Goal: Task Accomplishment & Management: Complete application form

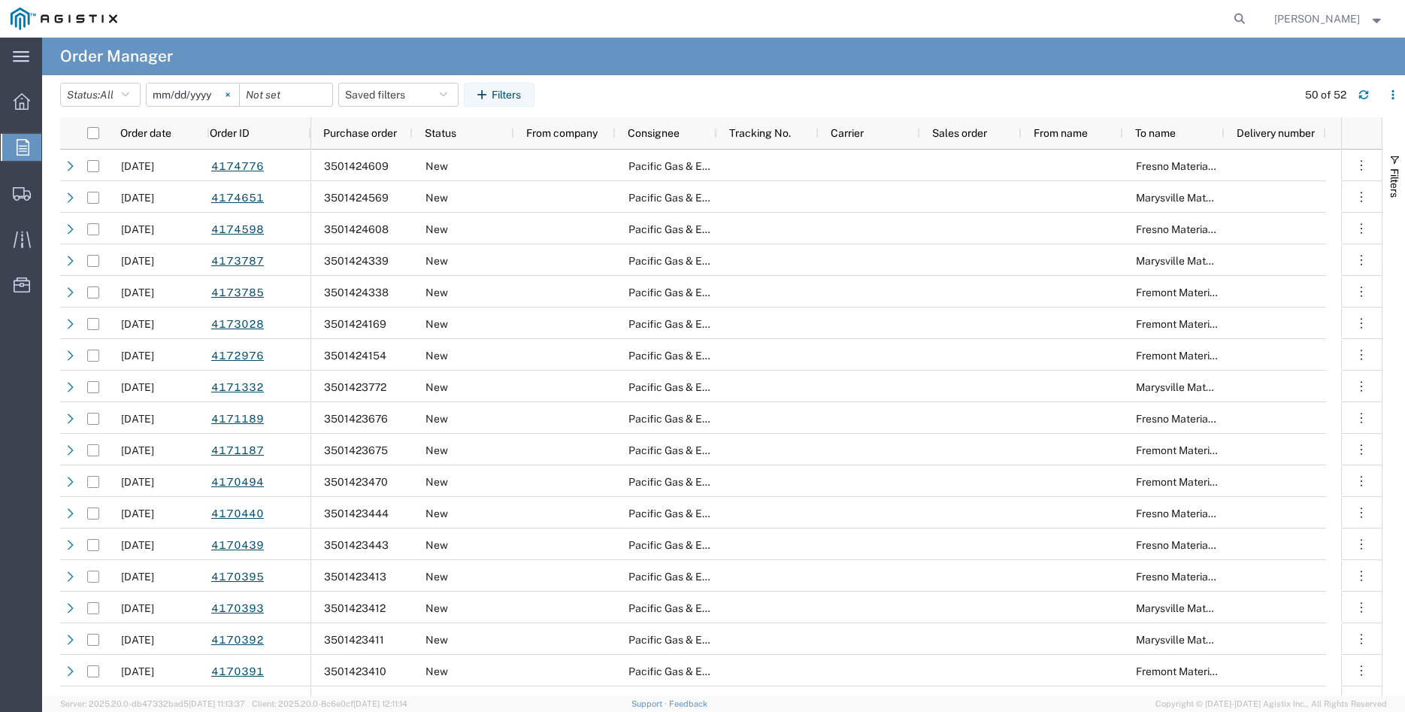
click at [239, 91] on svg-icon at bounding box center [227, 94] width 23 height 23
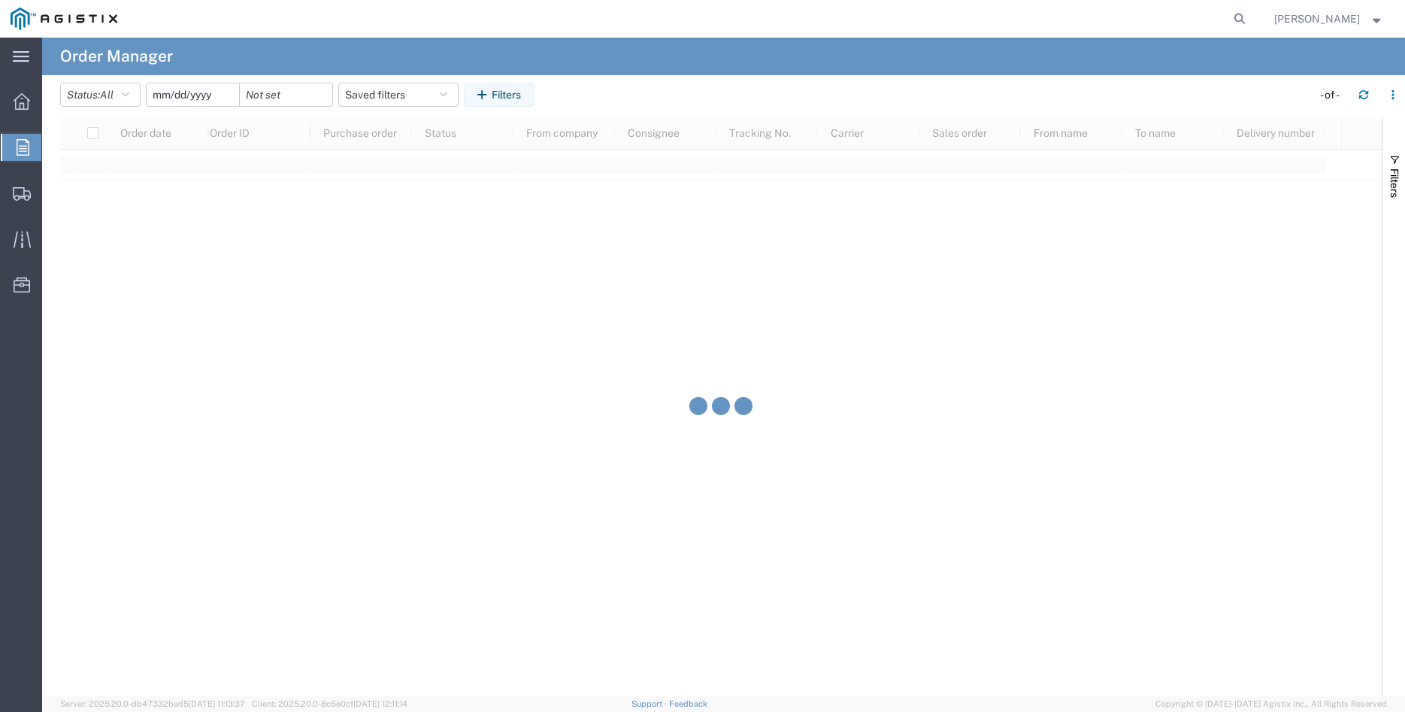
click at [195, 98] on input "date" at bounding box center [193, 94] width 92 height 23
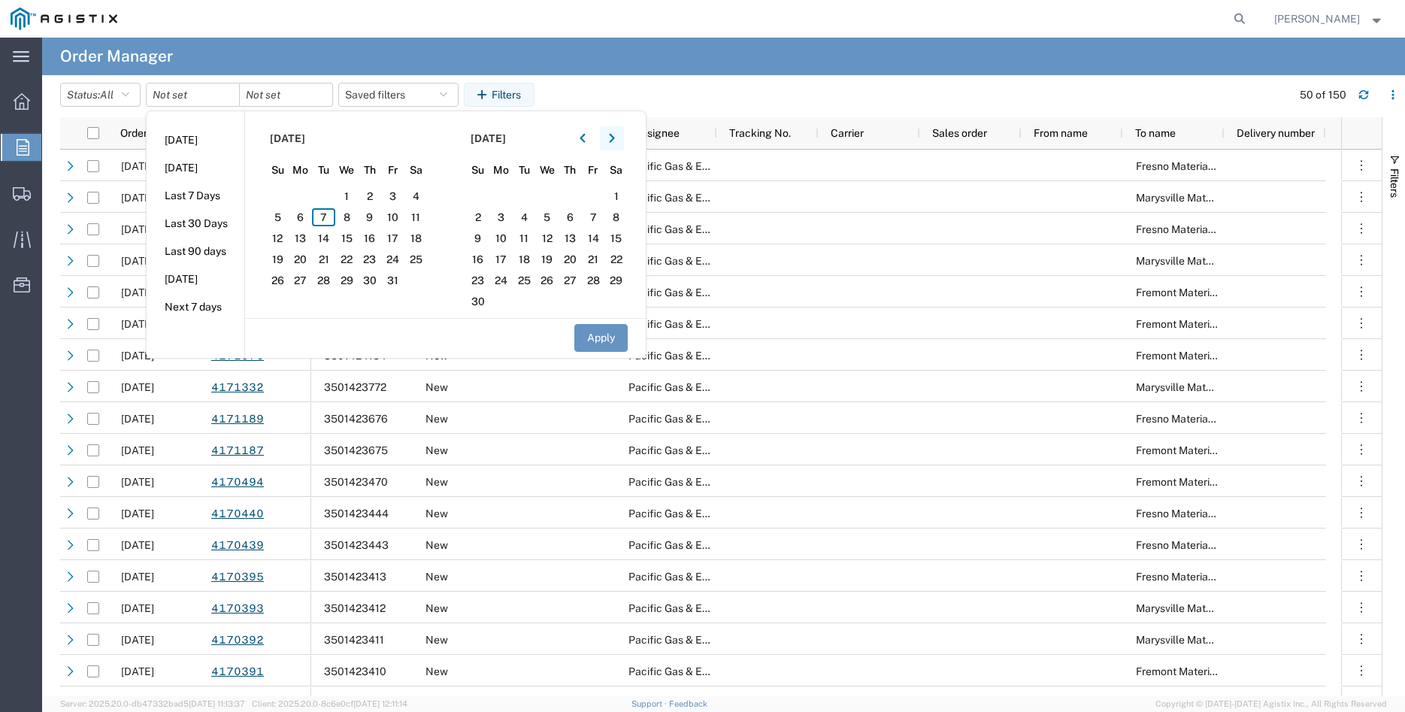
click at [615, 135] on icon "button" at bounding box center [612, 138] width 6 height 11
click at [586, 138] on icon "button" at bounding box center [583, 138] width 6 height 11
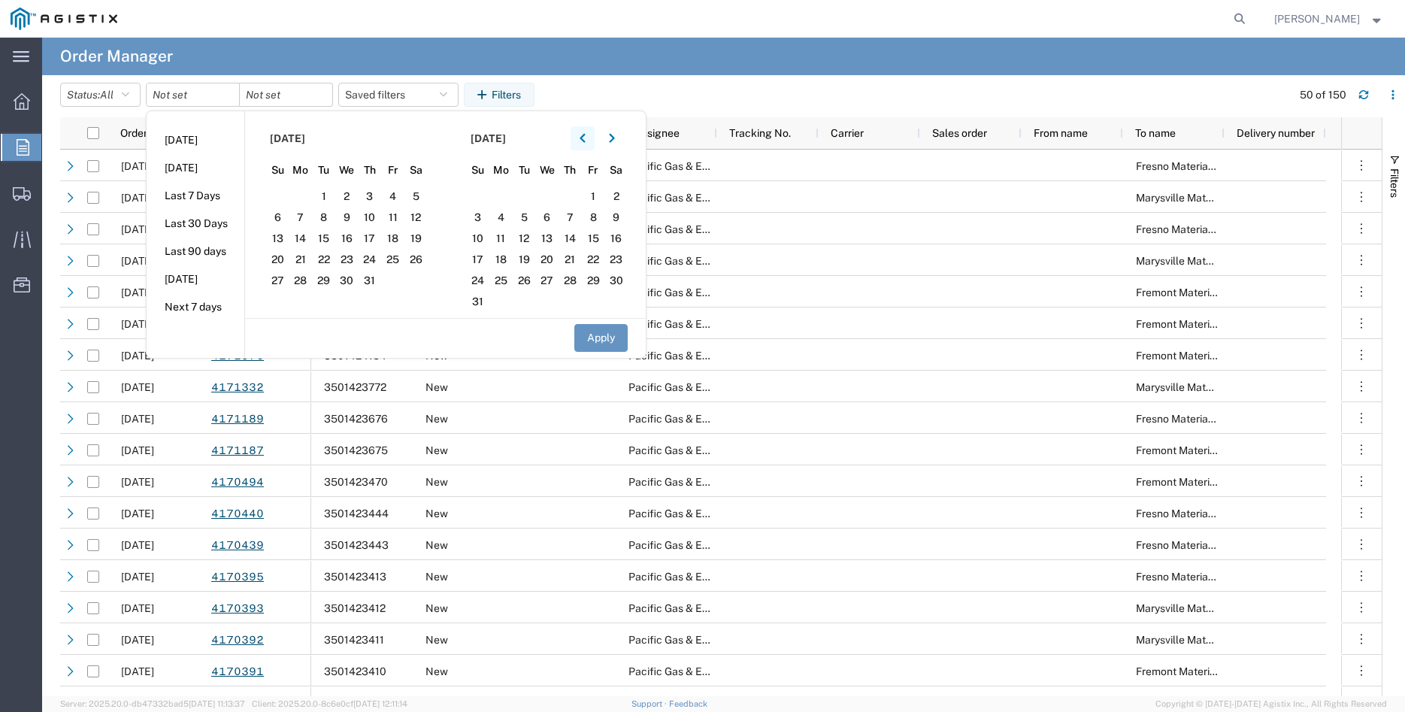
click at [586, 138] on icon "button" at bounding box center [583, 138] width 6 height 11
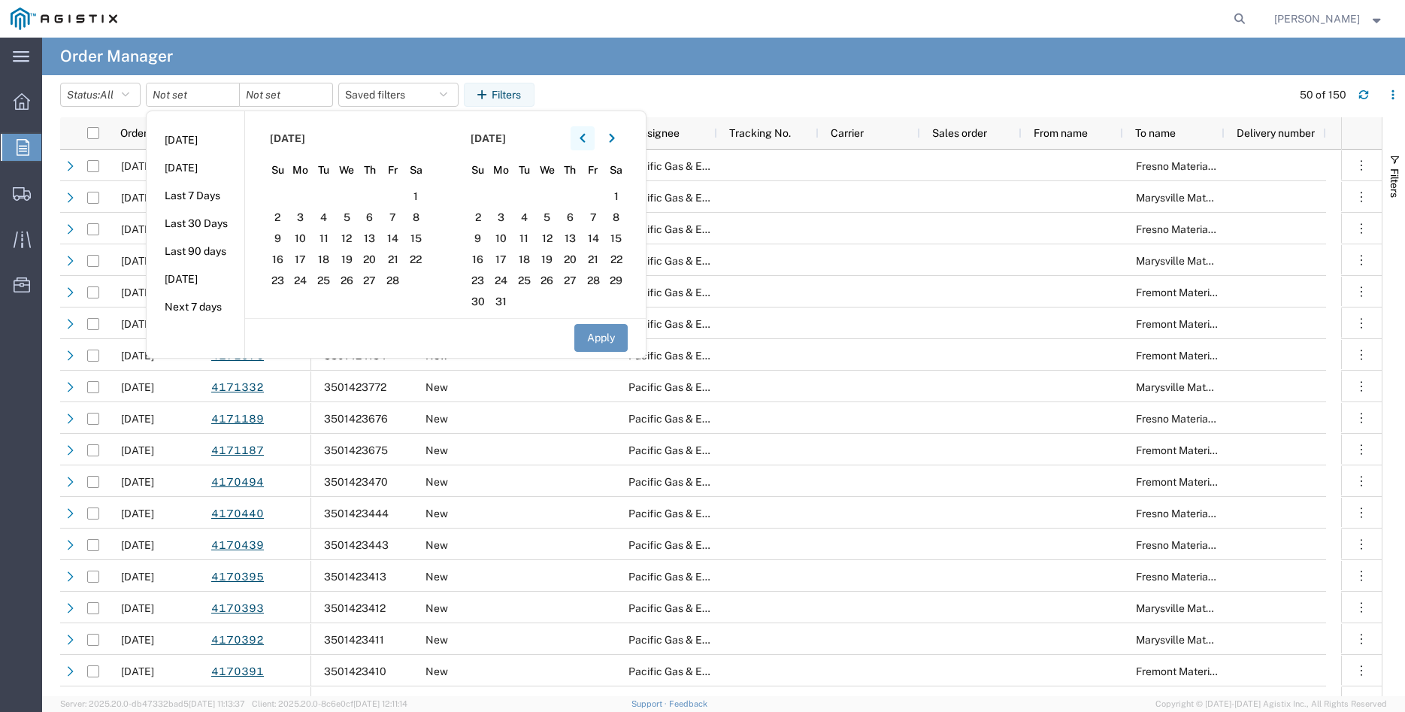
click at [586, 138] on icon "button" at bounding box center [583, 138] width 6 height 11
click at [566, 239] on span "19" at bounding box center [569, 238] width 23 height 18
click at [610, 336] on button "Apply" at bounding box center [600, 338] width 53 height 28
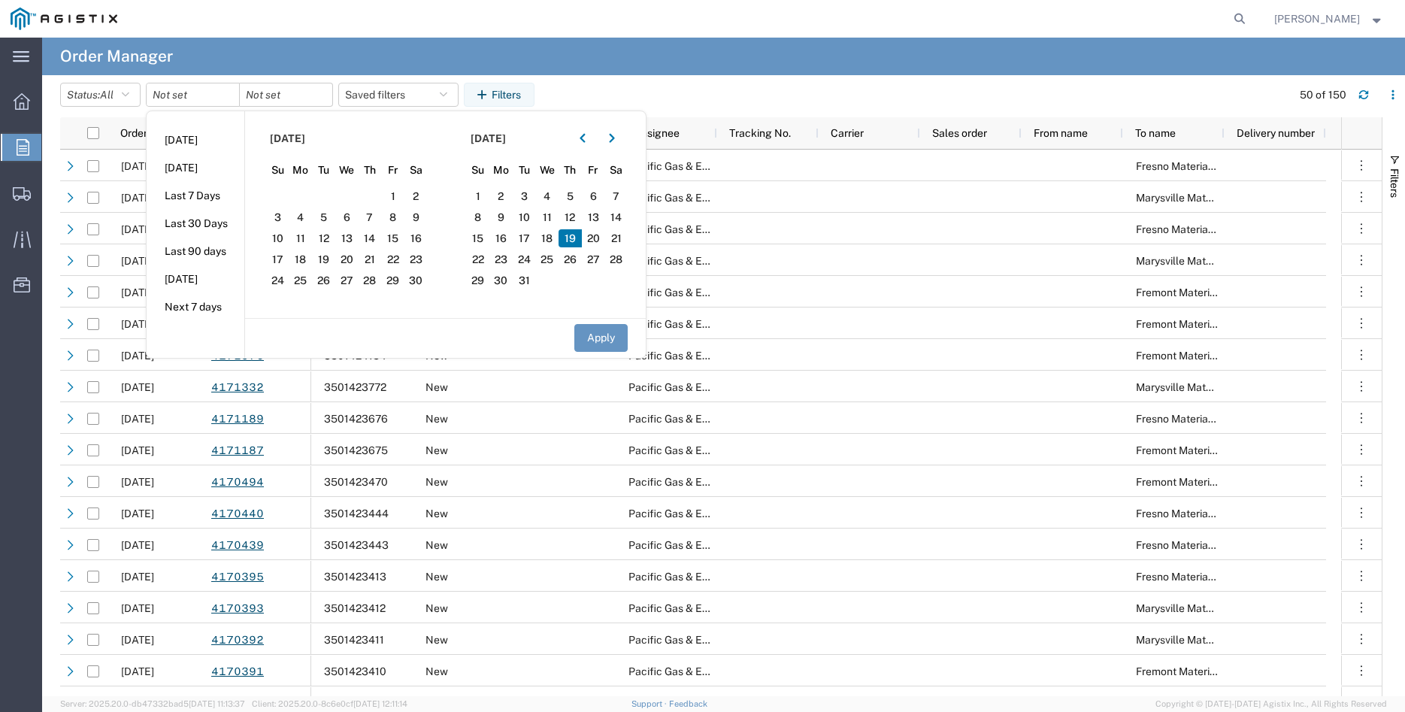
type input "[DATE]"
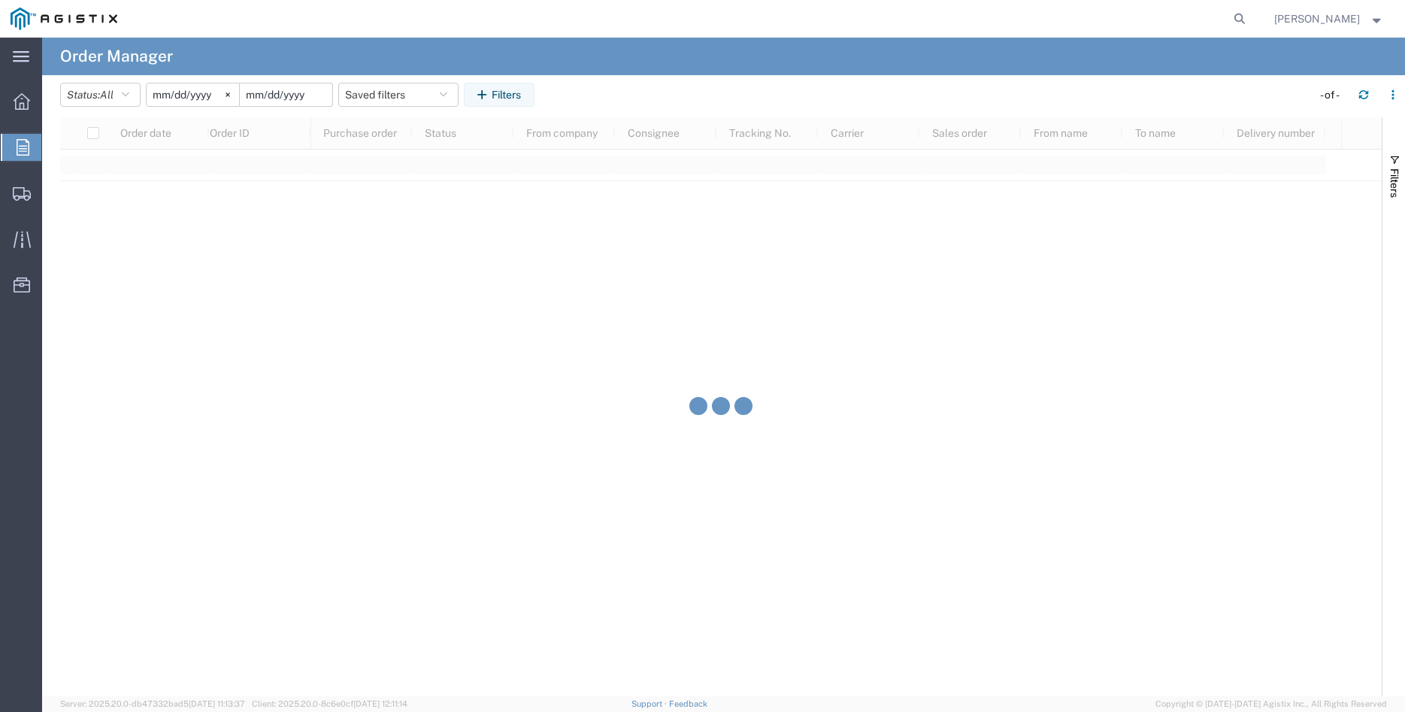
click at [293, 94] on input "date" at bounding box center [286, 94] width 92 height 23
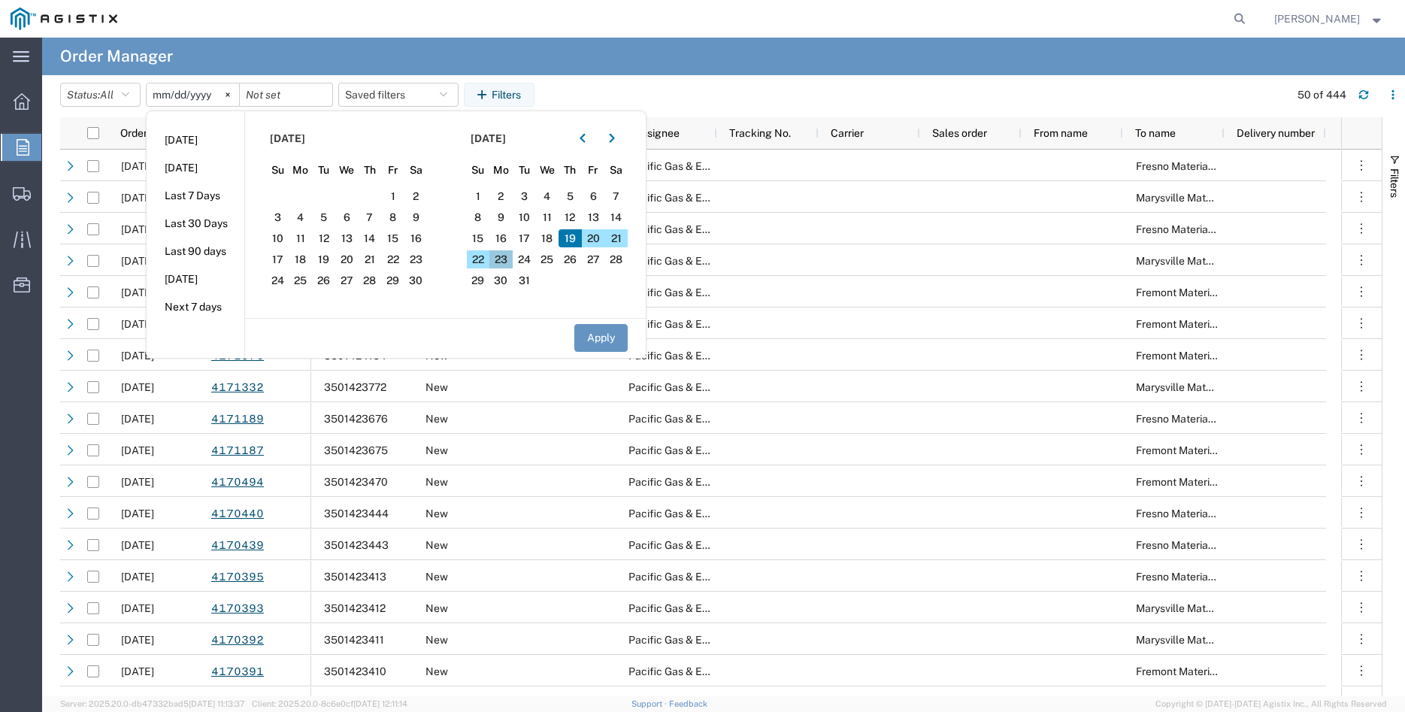
click at [506, 258] on span "23" at bounding box center [500, 259] width 23 height 18
click at [606, 335] on button "Apply" at bounding box center [600, 338] width 53 height 28
type input "[DATE]"
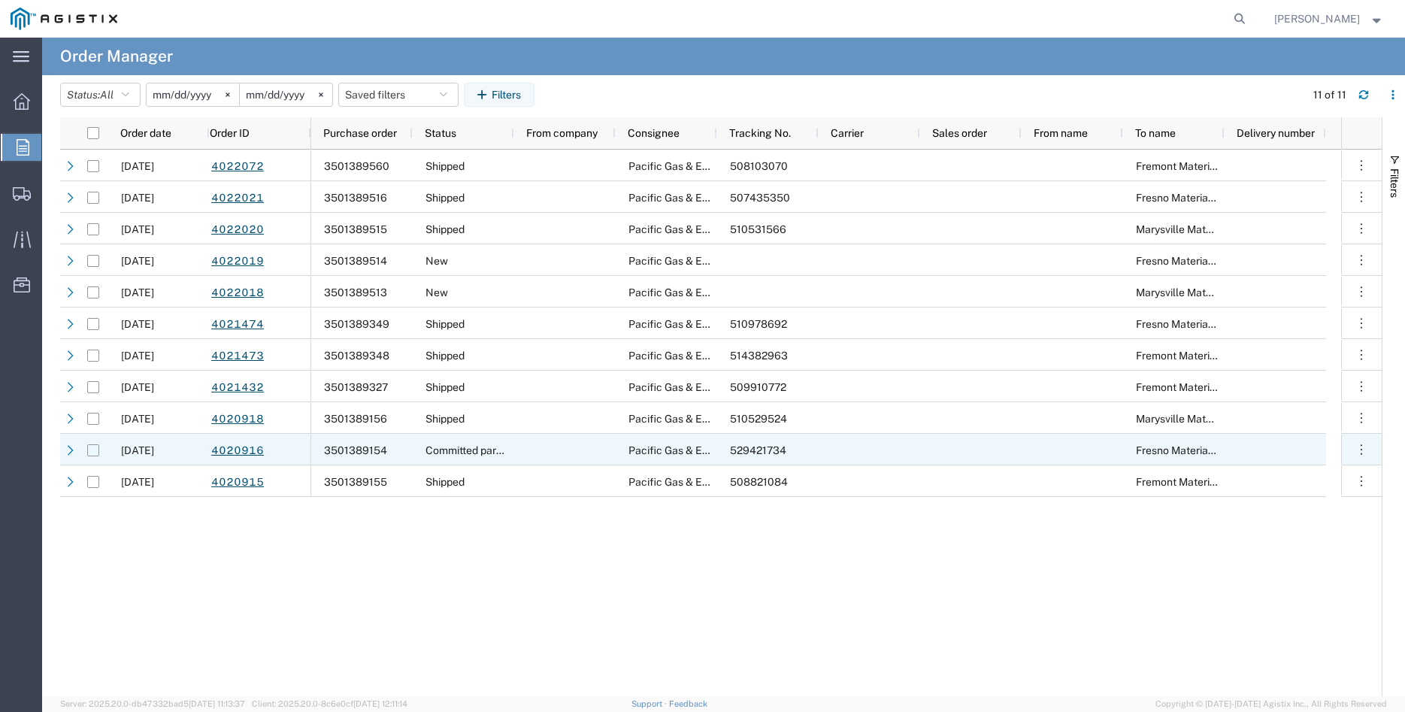
click at [92, 453] on input "Press Space to toggle row selection (unchecked)" at bounding box center [93, 450] width 12 height 12
checkbox input "true"
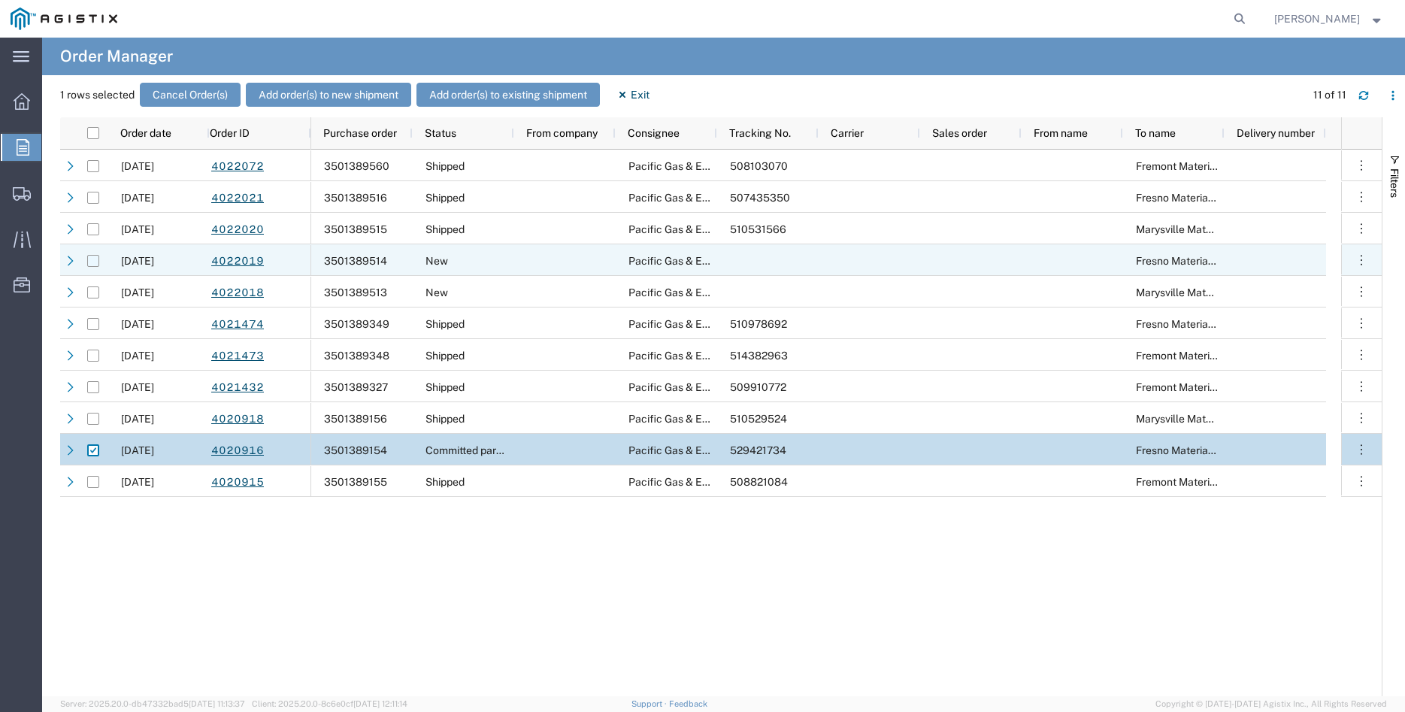
click at [89, 260] on input "Press Space to toggle row selection (unchecked)" at bounding box center [93, 261] width 12 height 12
checkbox input "true"
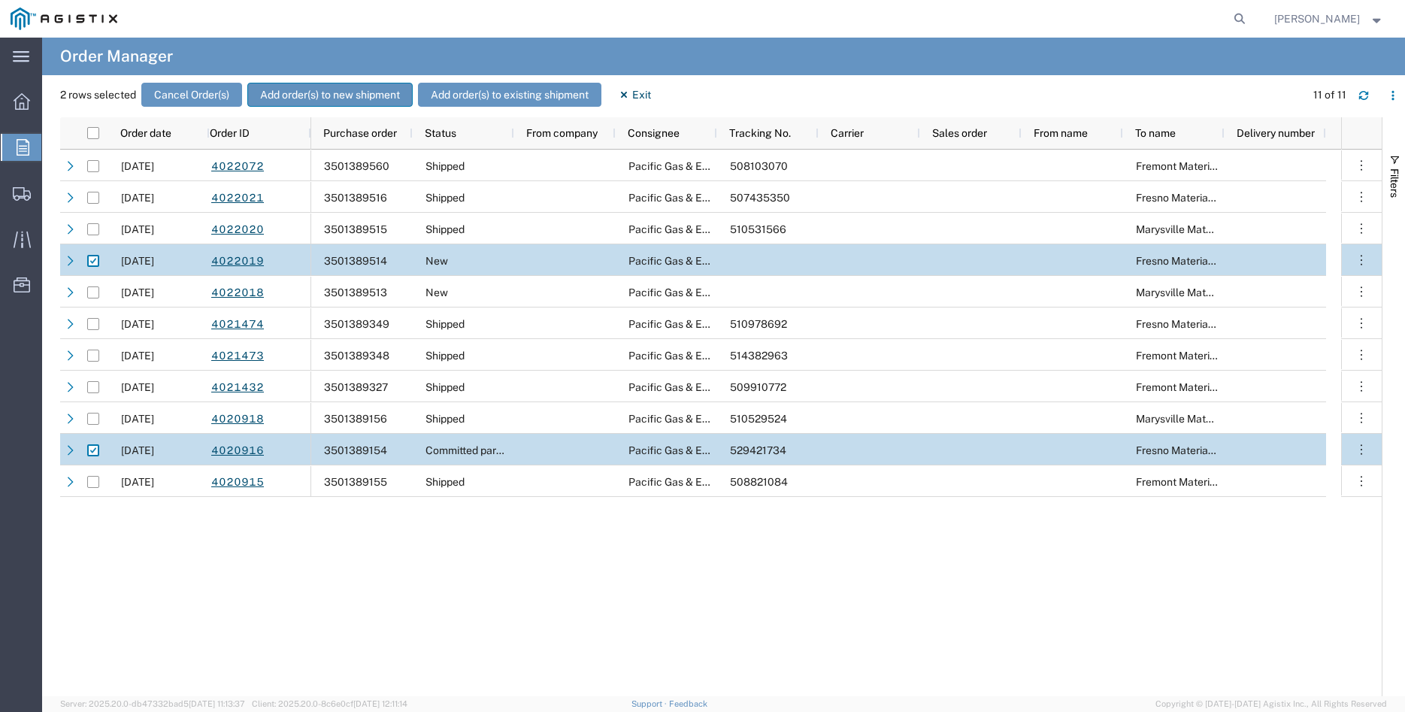
click at [350, 93] on button "Add order(s) to new shipment" at bounding box center [329, 95] width 165 height 24
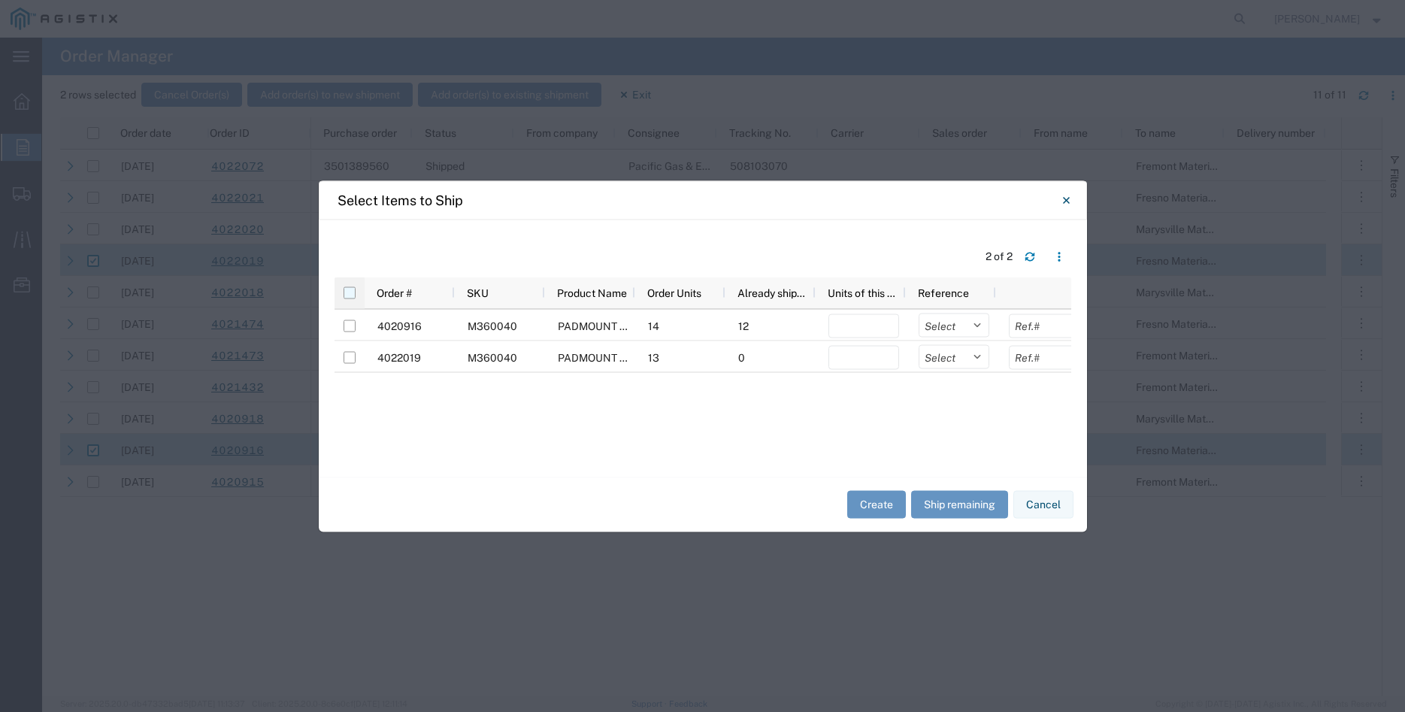
click at [352, 296] on input "checkbox" at bounding box center [349, 292] width 12 height 12
checkbox input "true"
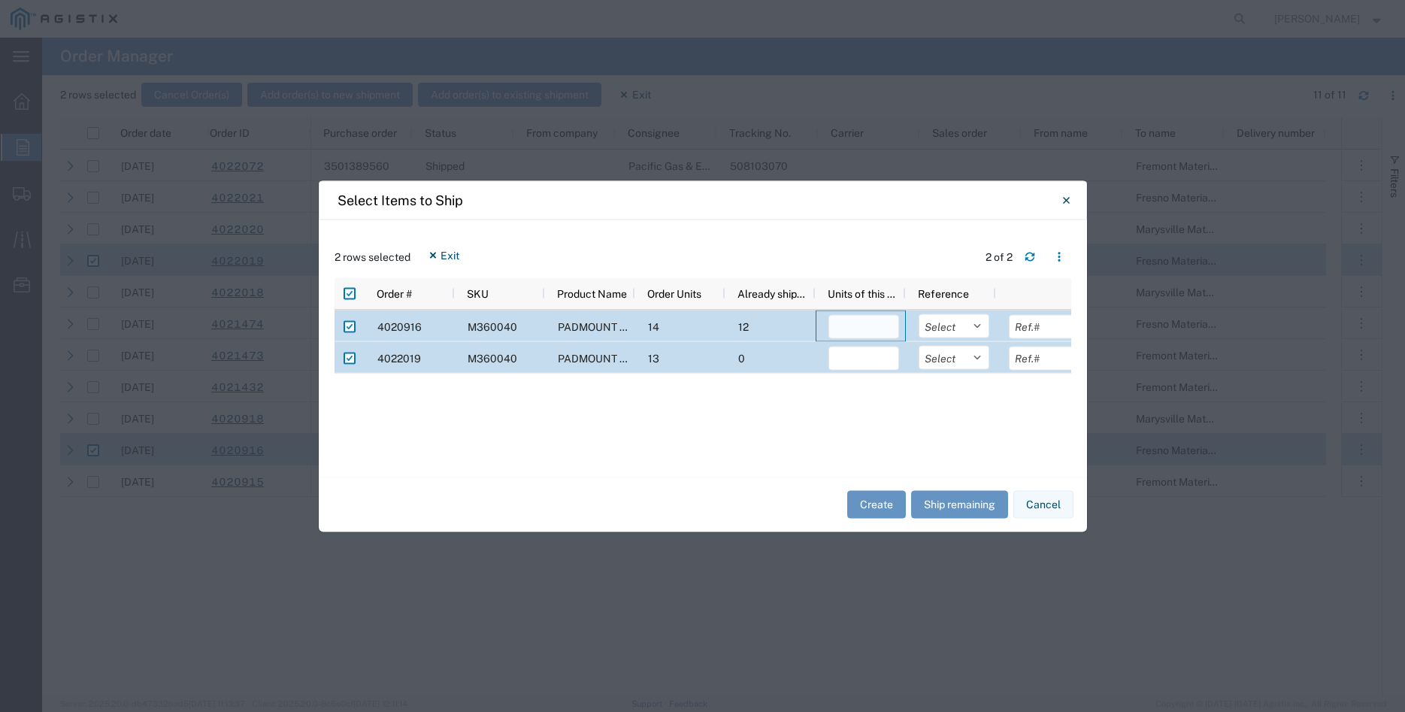
click at [861, 327] on input "number" at bounding box center [863, 326] width 71 height 24
type input "2"
click at [876, 359] on input "number" at bounding box center [863, 358] width 71 height 24
type input "13"
click at [918, 313] on select "Select Purchase Order Delivery Number" at bounding box center [953, 325] width 71 height 24
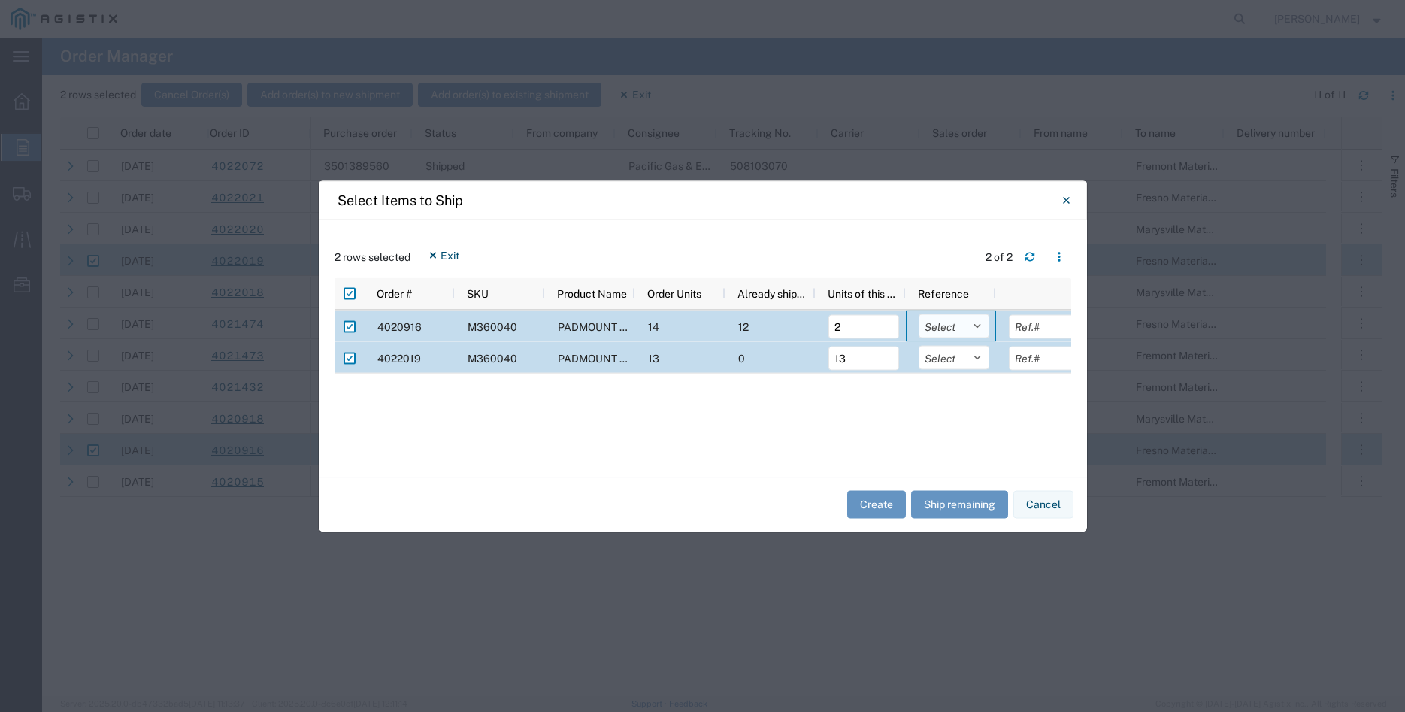
select select "PURCHORD"
click option "Purchase Order" at bounding box center [0, 0] width 0 height 0
click at [918, 345] on select "Select Purchase Order Delivery Number" at bounding box center [953, 357] width 71 height 24
select select "PURCHORD"
click option "Purchase Order" at bounding box center [0, 0] width 0 height 0
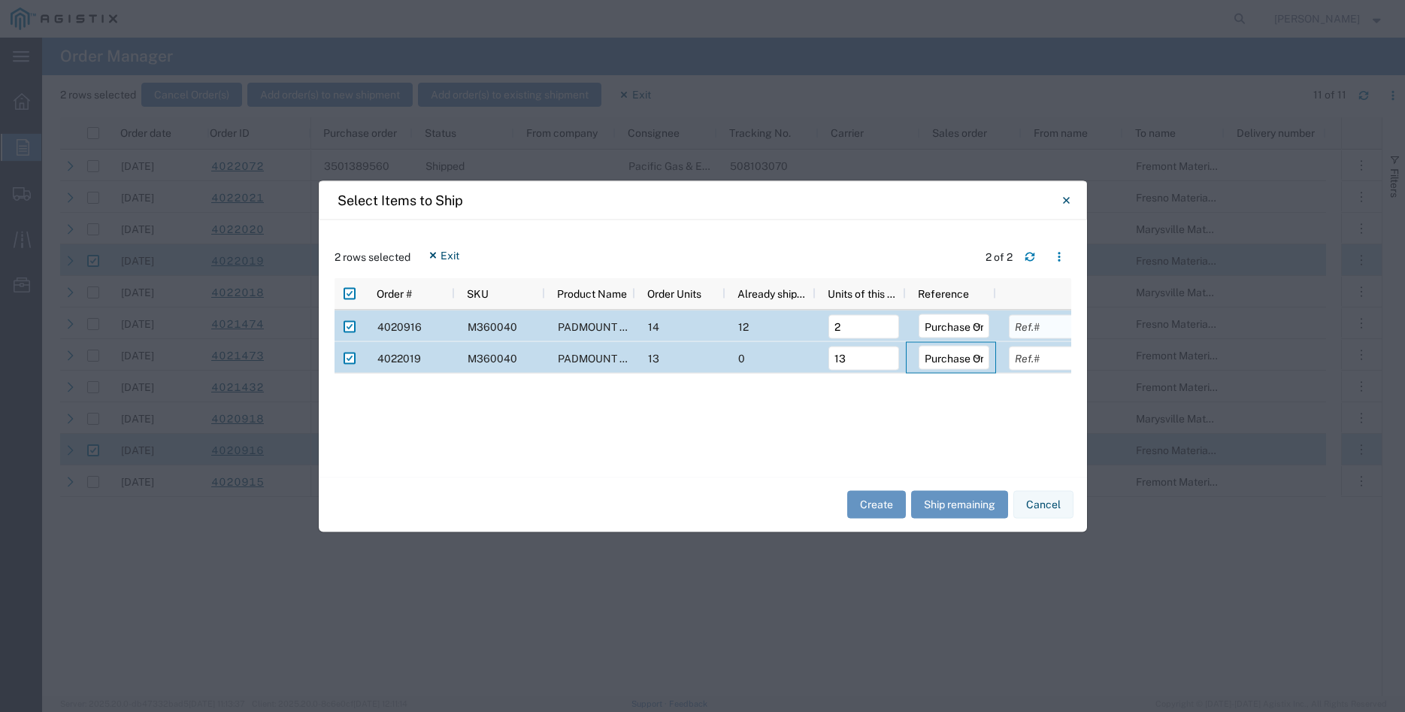
click at [1059, 316] on input "text" at bounding box center [1044, 326] width 71 height 24
type input "12854.00"
click at [1034, 353] on input "text" at bounding box center [1044, 358] width 71 height 24
type input "83551.00"
click at [1033, 439] on div "4020916 M360040 PADMOUNT "J" SST ENCLOSURE 3 WIRE 4 WAY 14 12 2 Select Purchase…" at bounding box center [702, 385] width 737 height 151
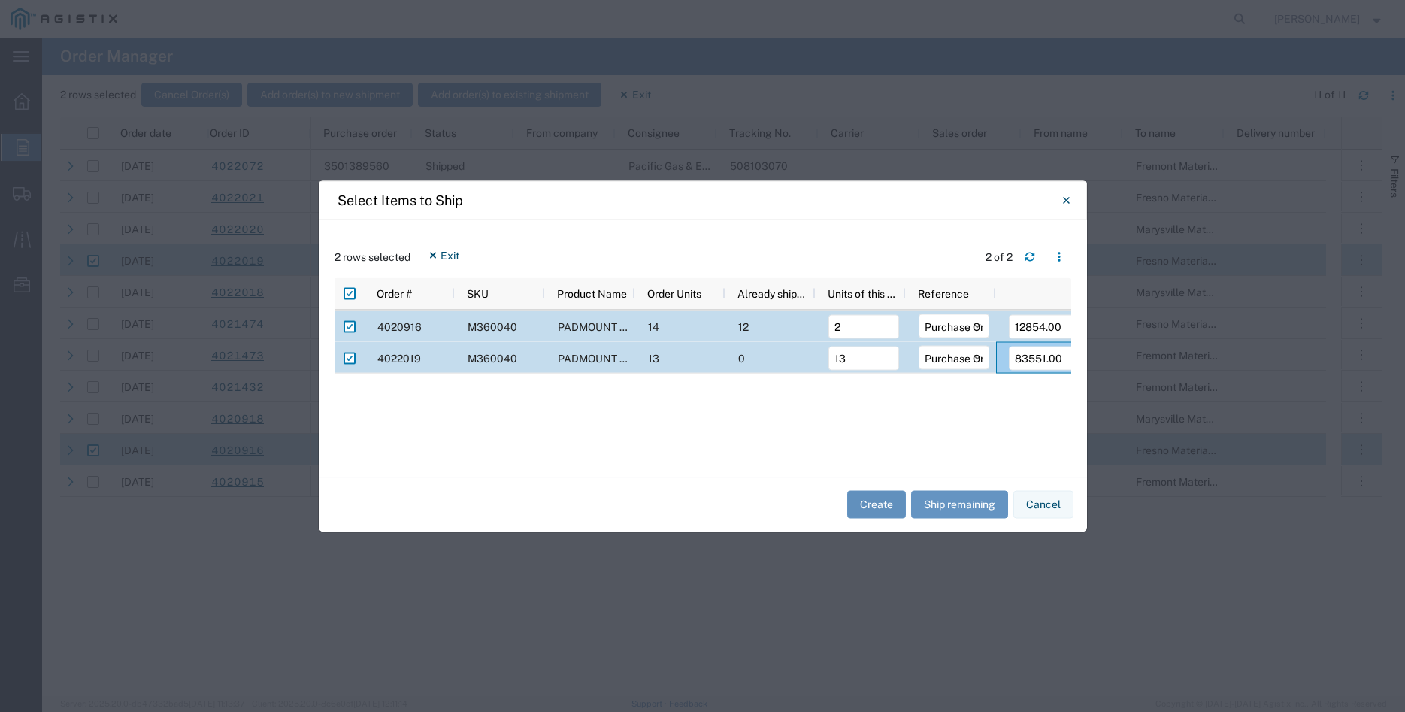
click at [870, 506] on button "Create" at bounding box center [876, 505] width 59 height 28
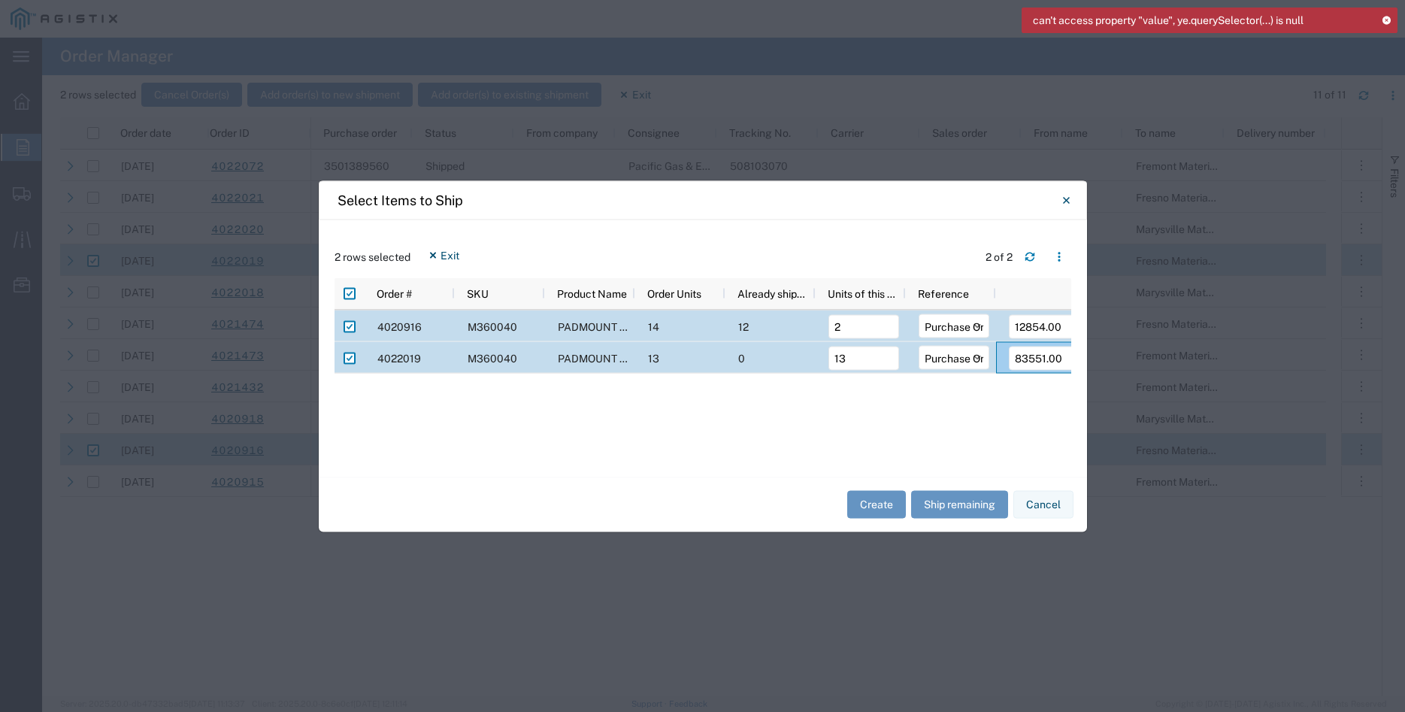
click at [1382, 20] on icon at bounding box center [1386, 20] width 11 height 8
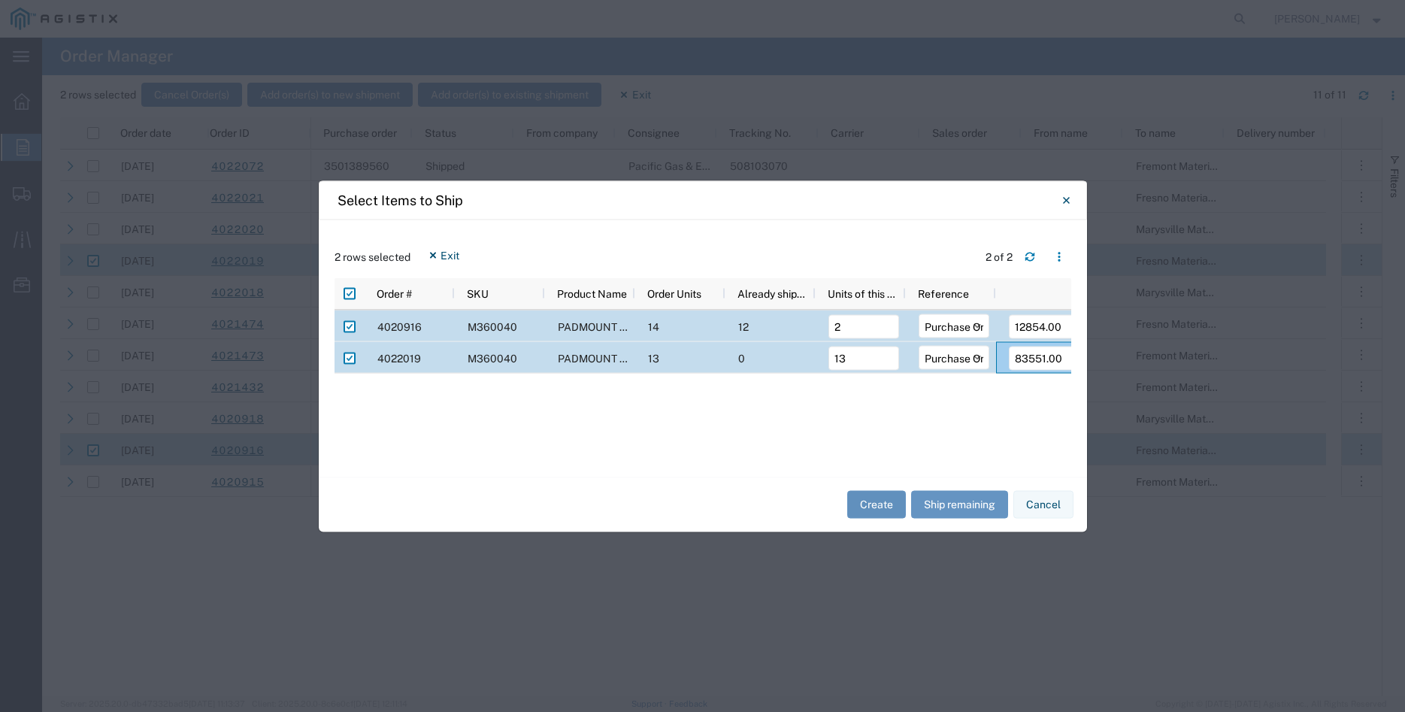
click at [866, 504] on button "Create" at bounding box center [876, 505] width 59 height 28
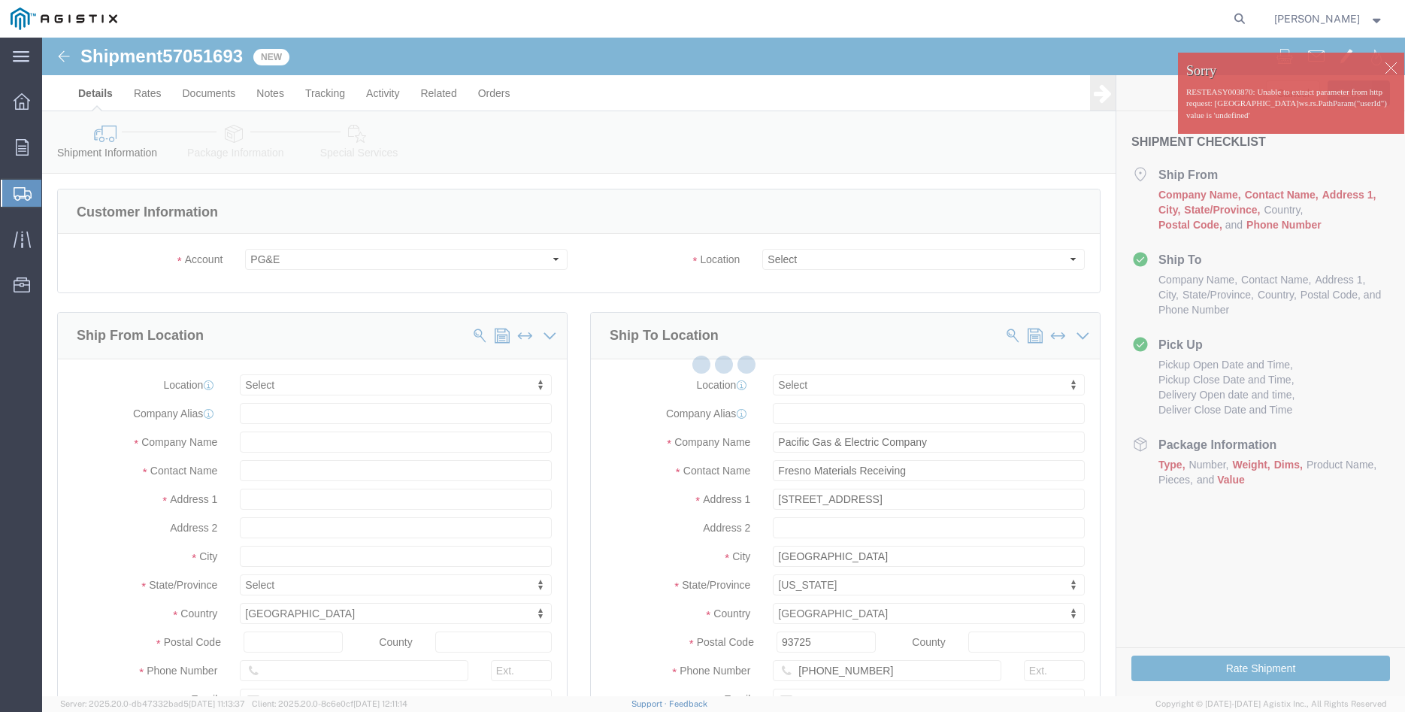
select select
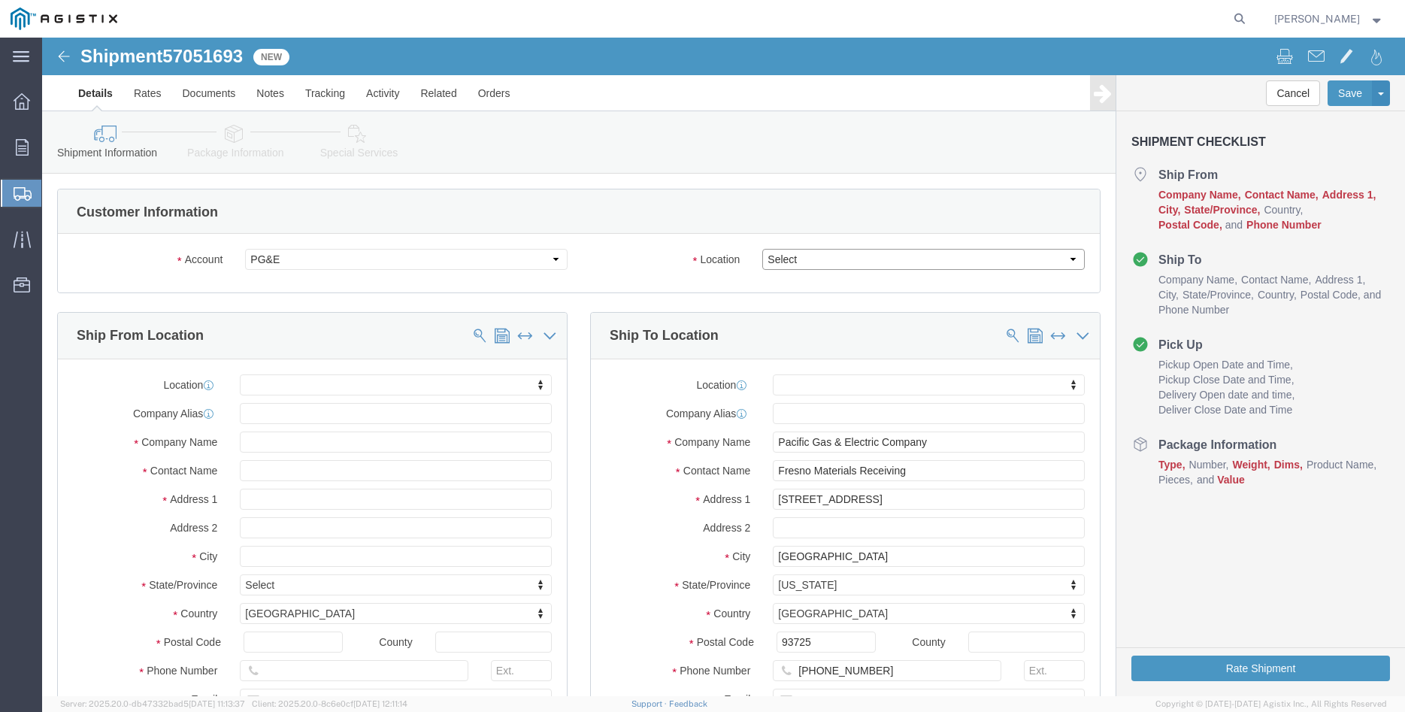
click select "Select All Others [GEOGRAPHIC_DATA] [GEOGRAPHIC_DATA] [GEOGRAPHIC_DATA] [GEOGRA…"
select select "19745"
click option "[GEOGRAPHIC_DATA]"
click body "Shipment 57051693 New Details Rates Documents Notes Tracking Activity Related O…"
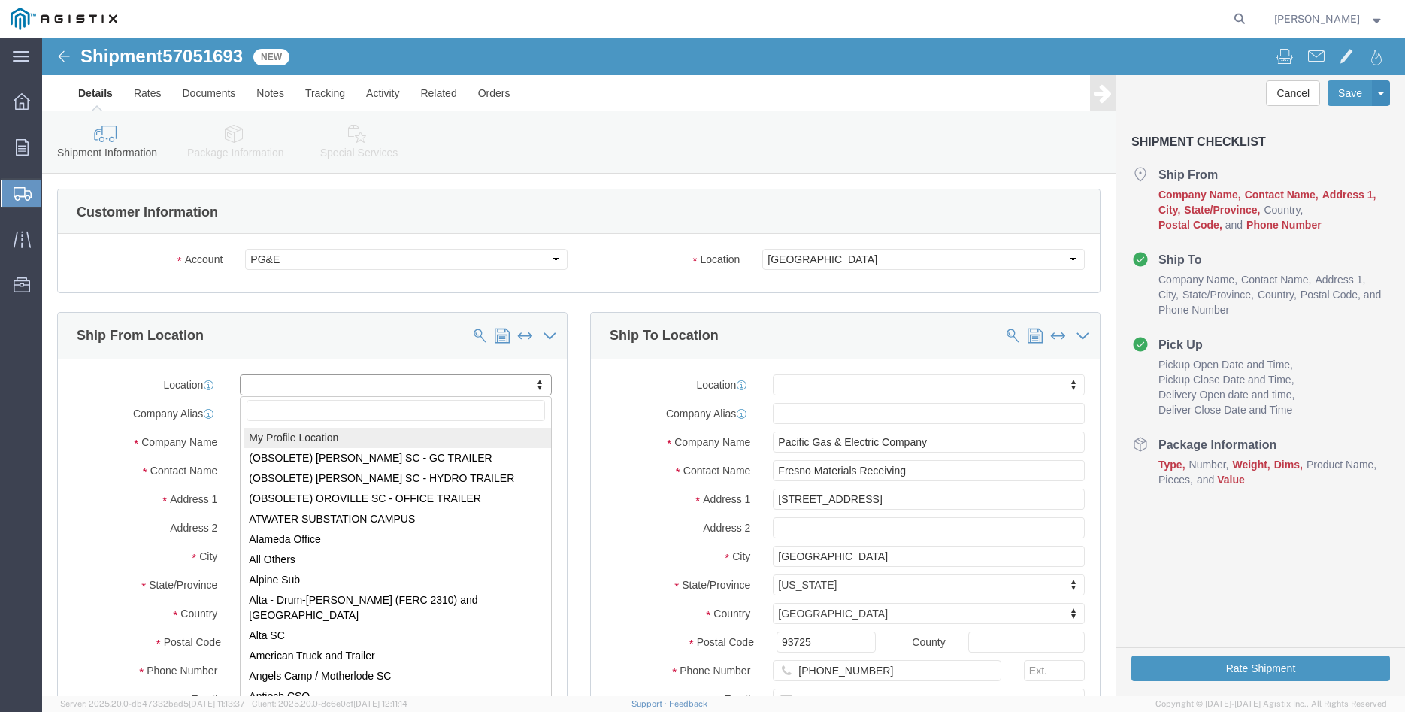
select select "MYPROFILE"
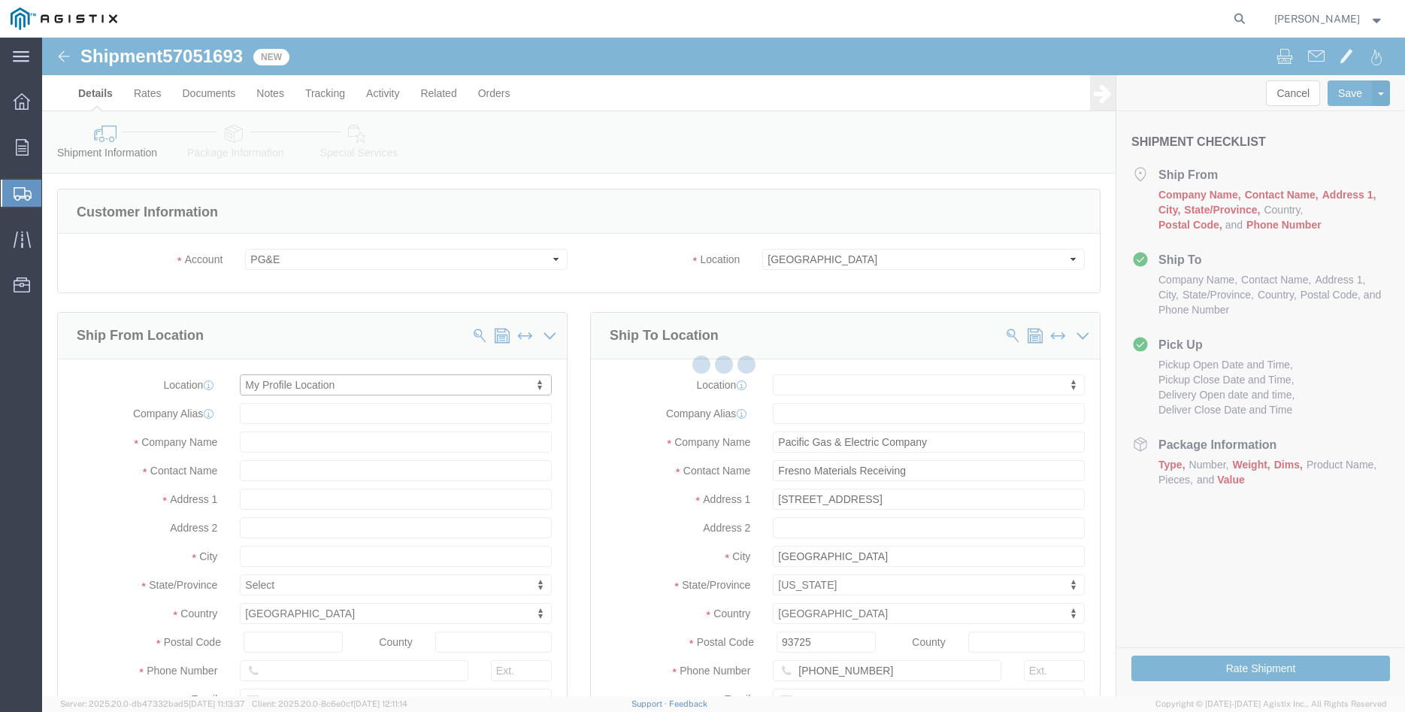
click div
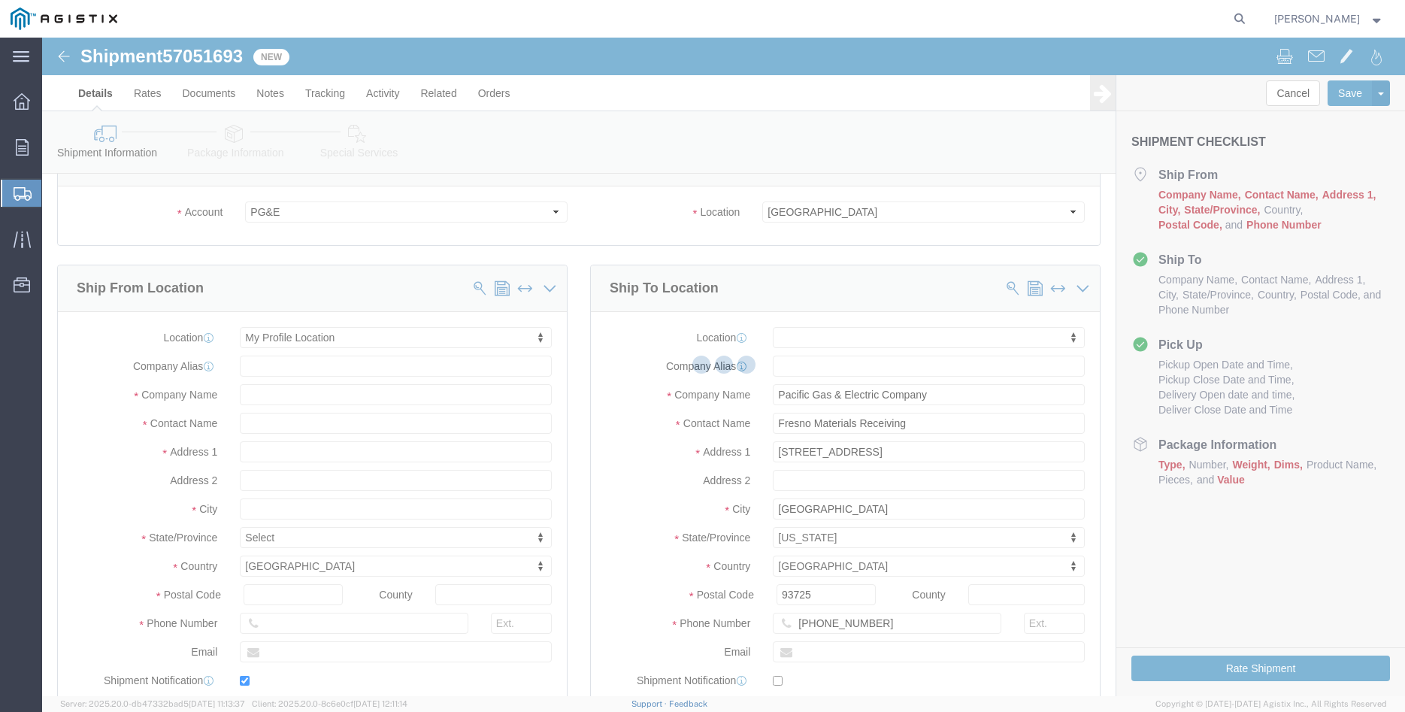
type input "[PERSON_NAME] Iron Works Inc"
type input "[PERSON_NAME]"
type input "305 [PERSON_NAME] DANCER DR"
type input "[PERSON_NAME]"
type input "95377"
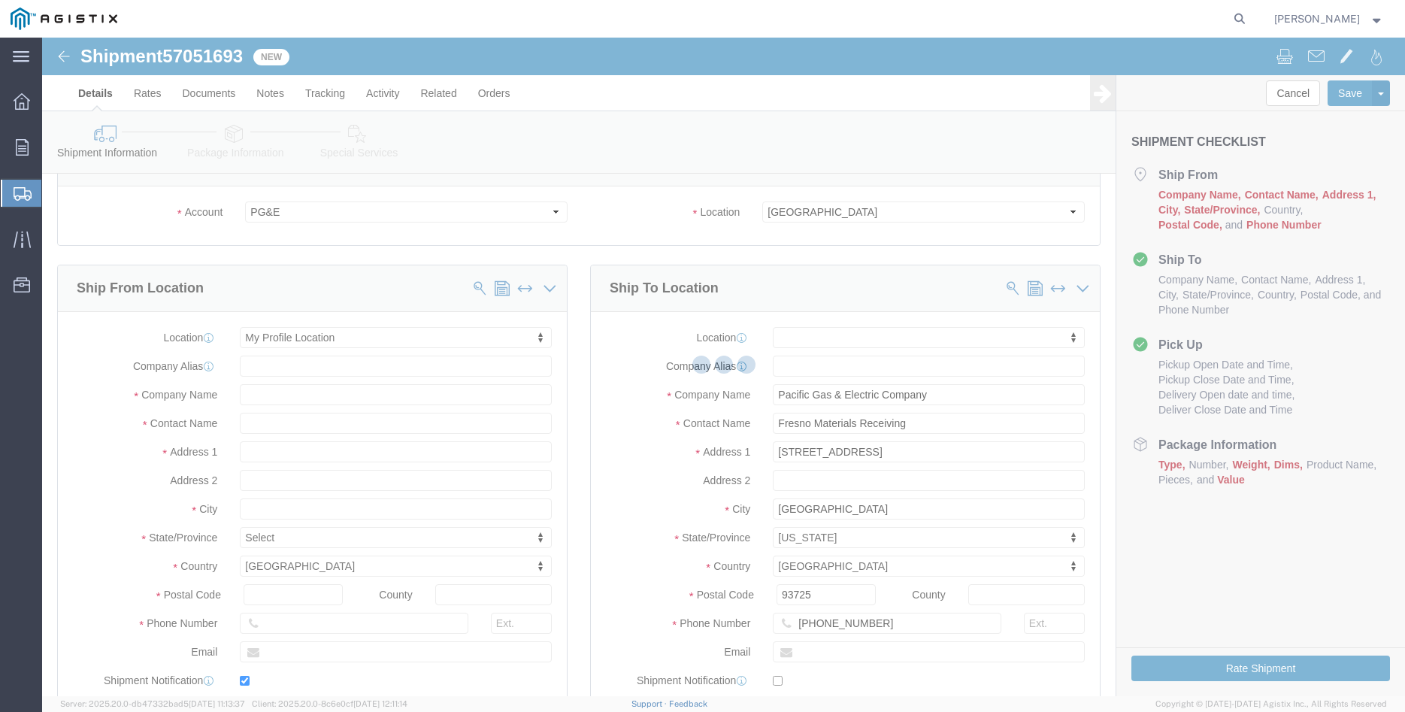
type input "[PHONE_NUMBER]"
type input "[PERSON_NAME][EMAIL_ADDRESS][DOMAIN_NAME]"
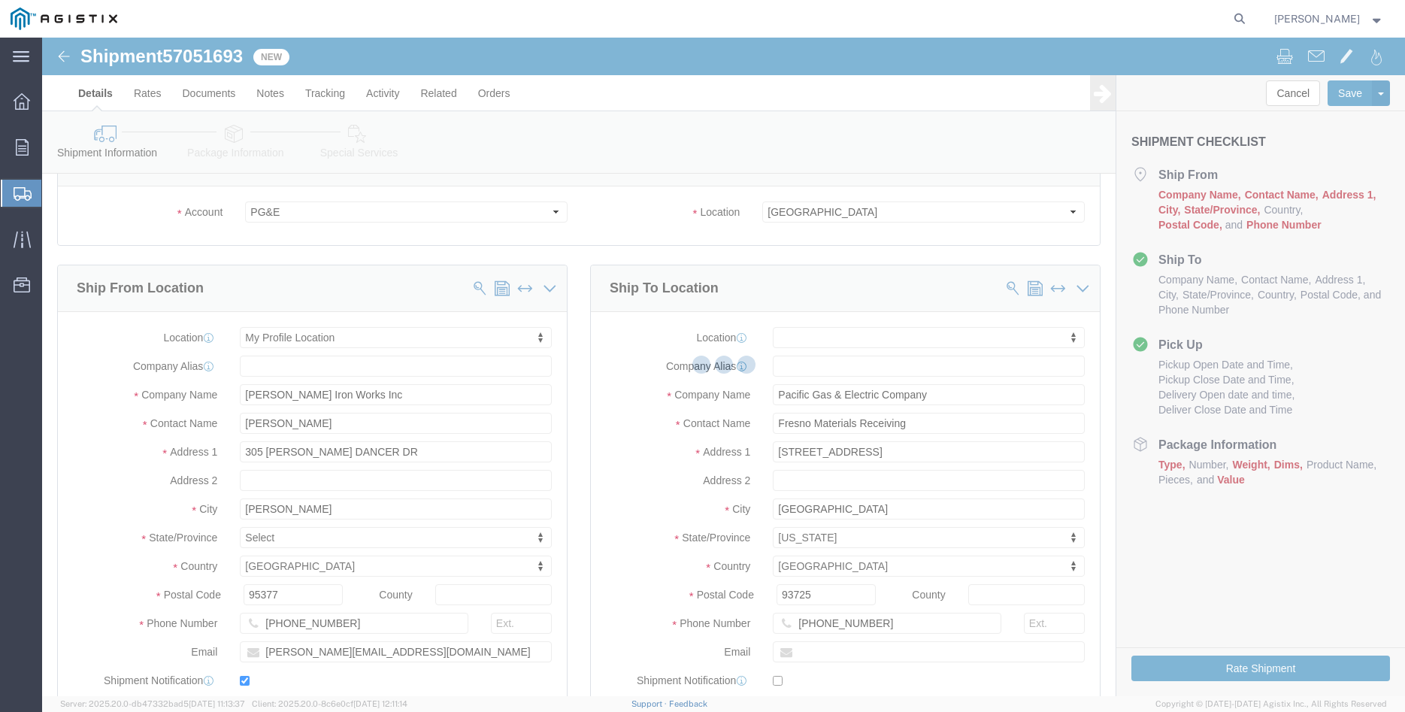
checkbox input "true"
select select "CA"
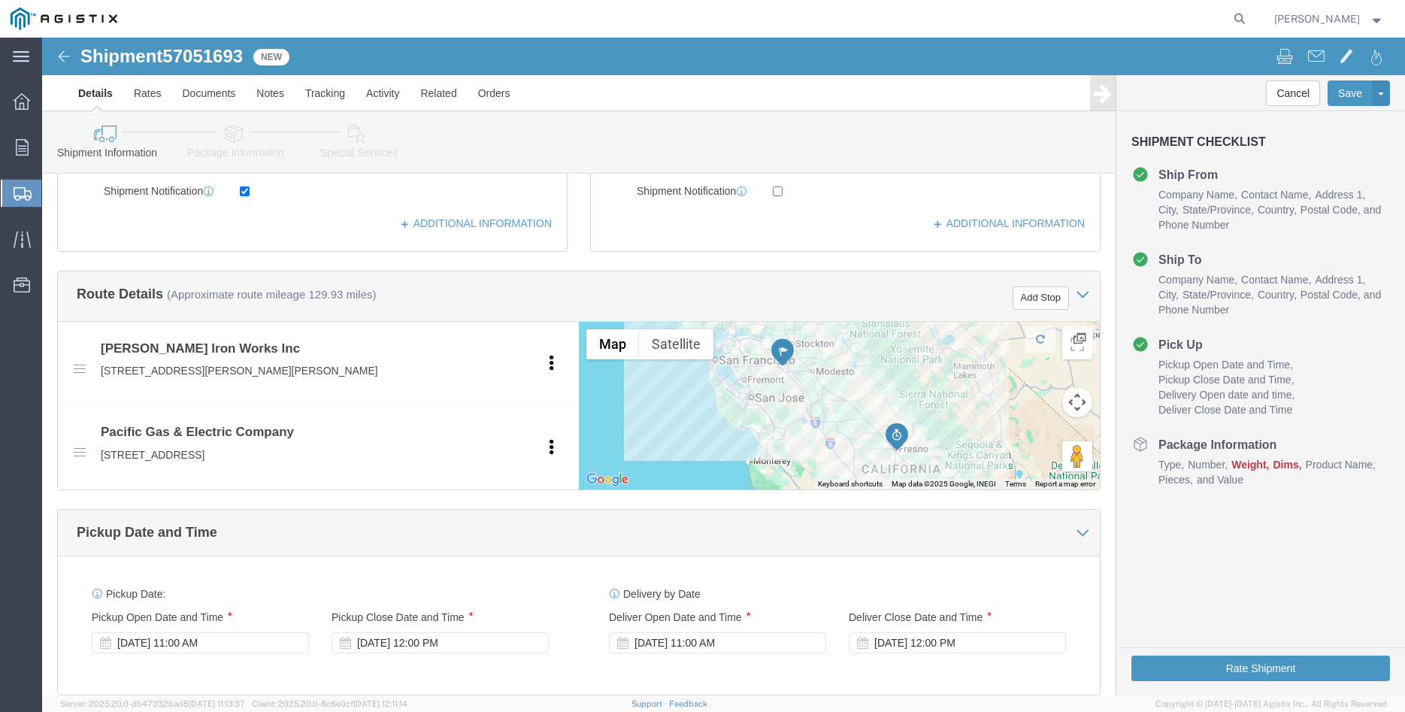
scroll to position [843, 0]
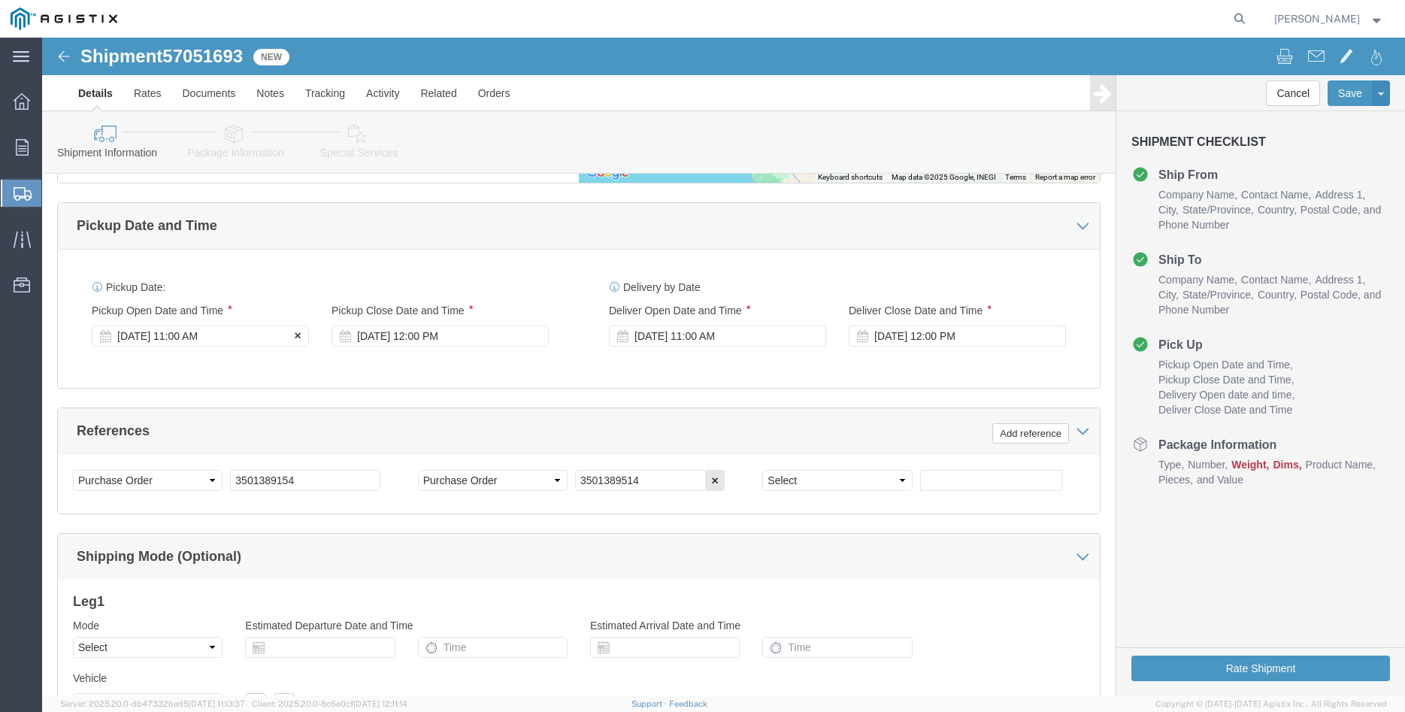
click div "[DATE] 11:00 AM"
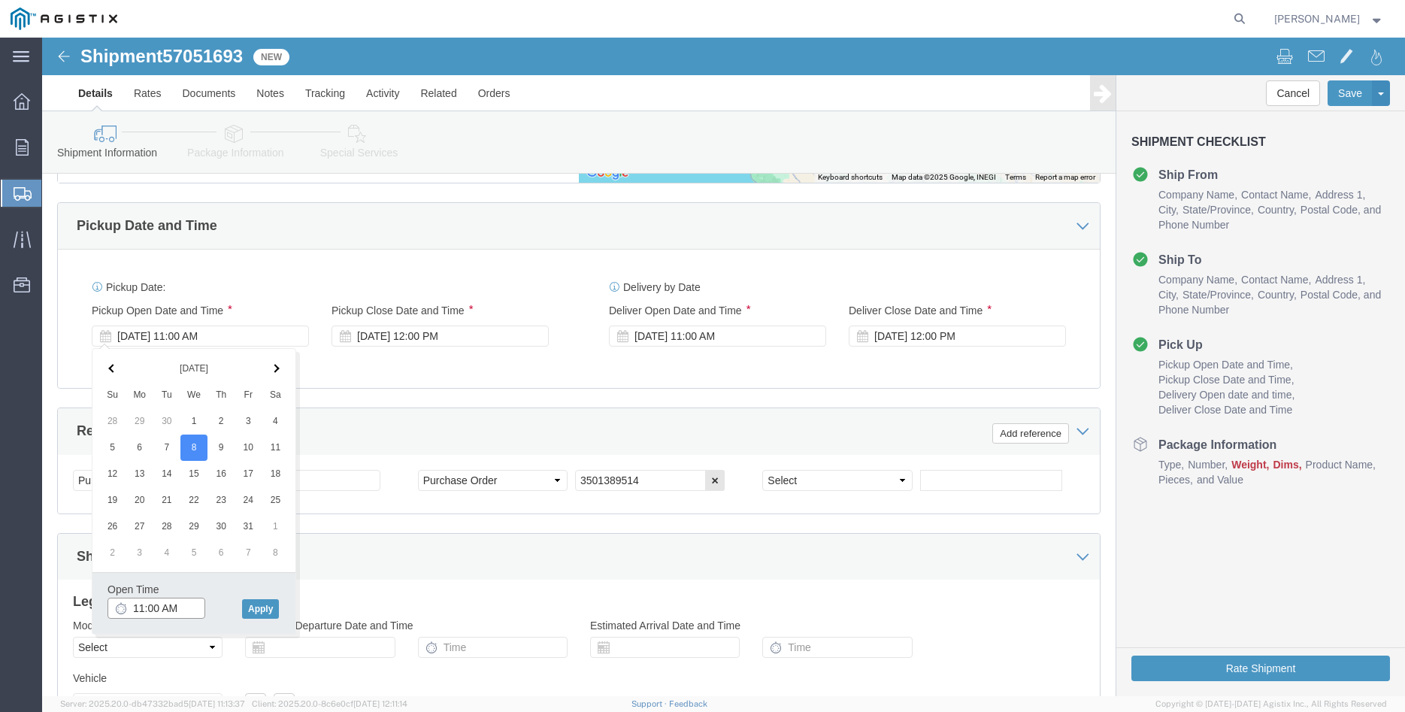
click input "11:00 AM"
type input "8:00 AM"
click button "Apply"
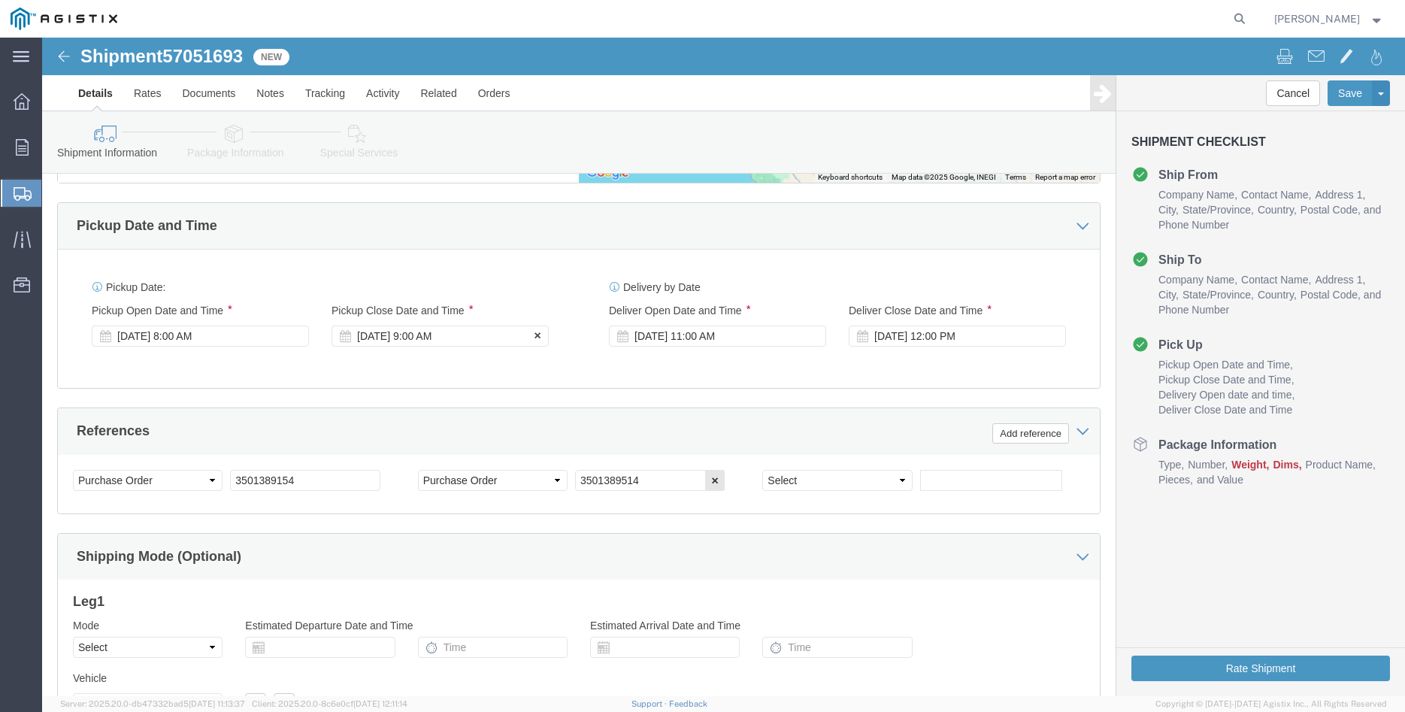
click div "[DATE] 9:00 AM"
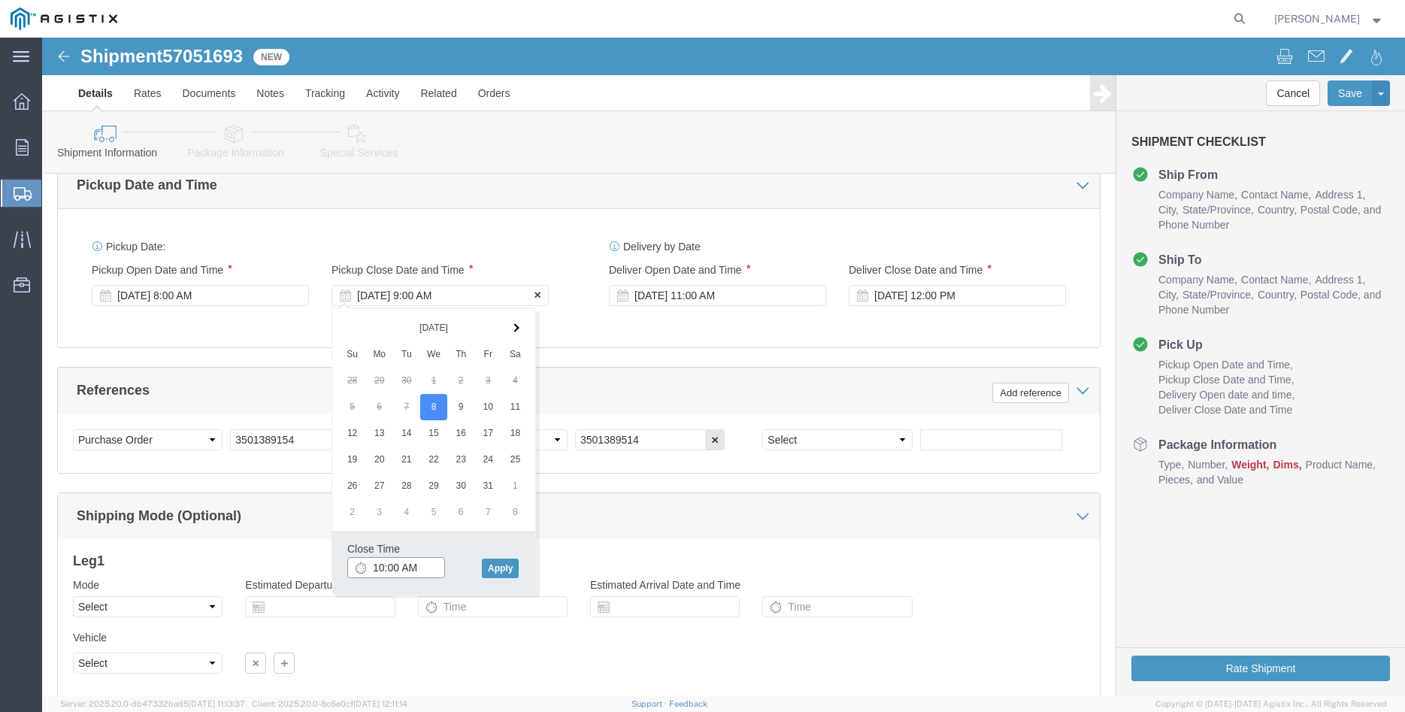
scroll to position [920, 0]
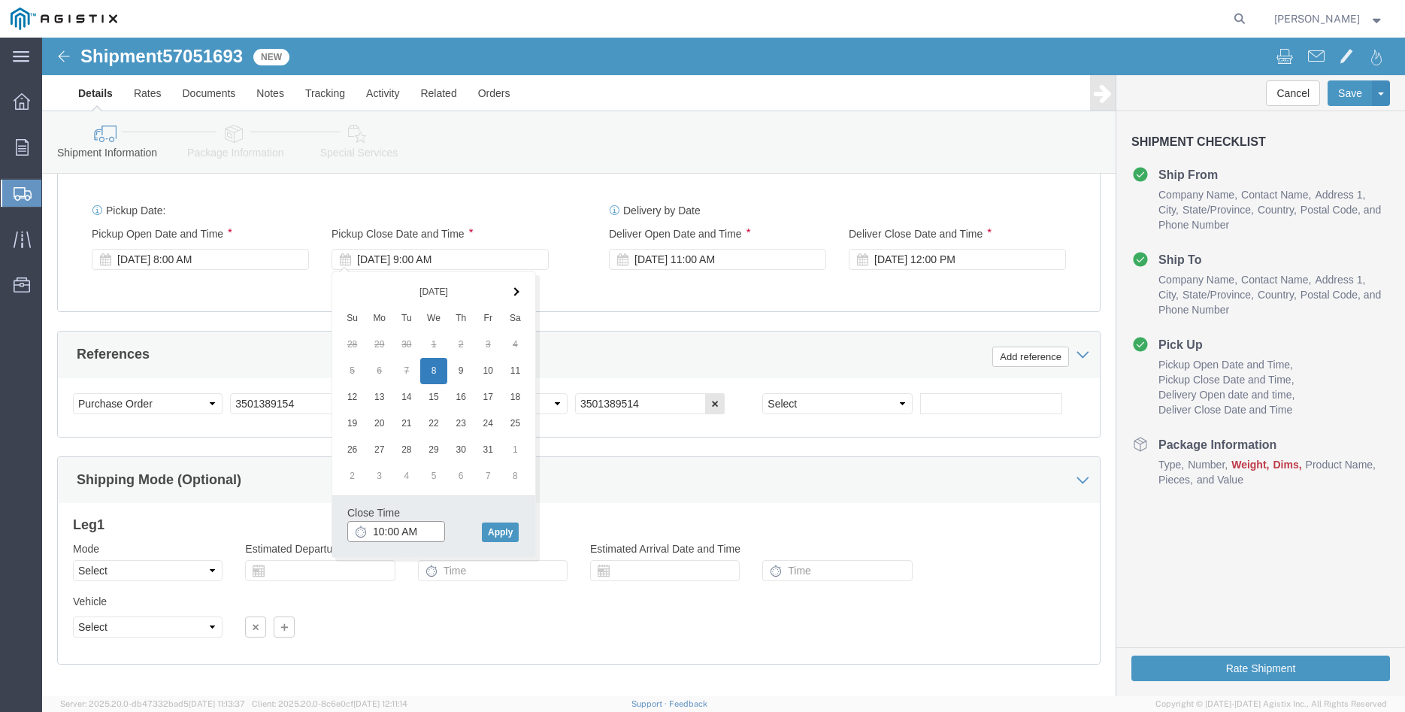
type input "10:00 AM"
click div "Close Time 10:00 AM [DATE] 9:00 AM - [DATE] 9:00 AM Cancel Apply"
click button "Apply"
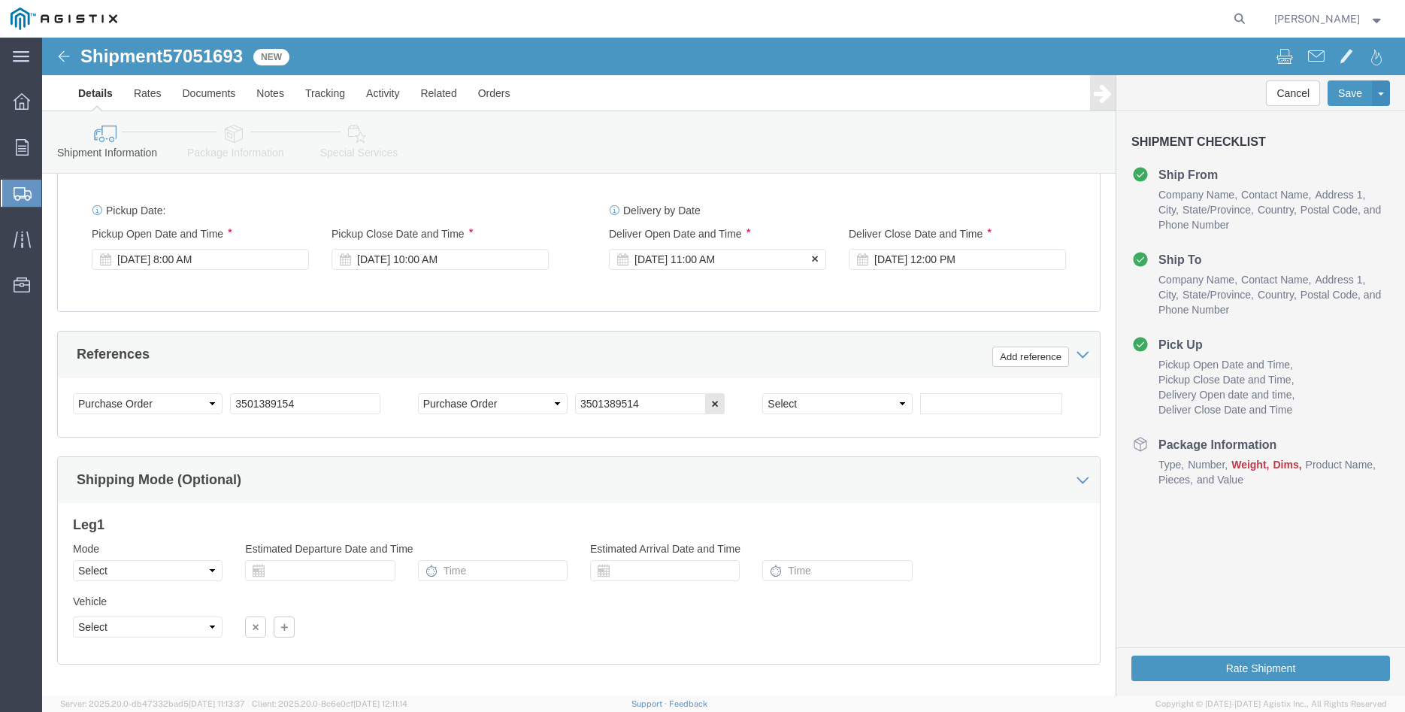
click div "[DATE] 11:00 AM"
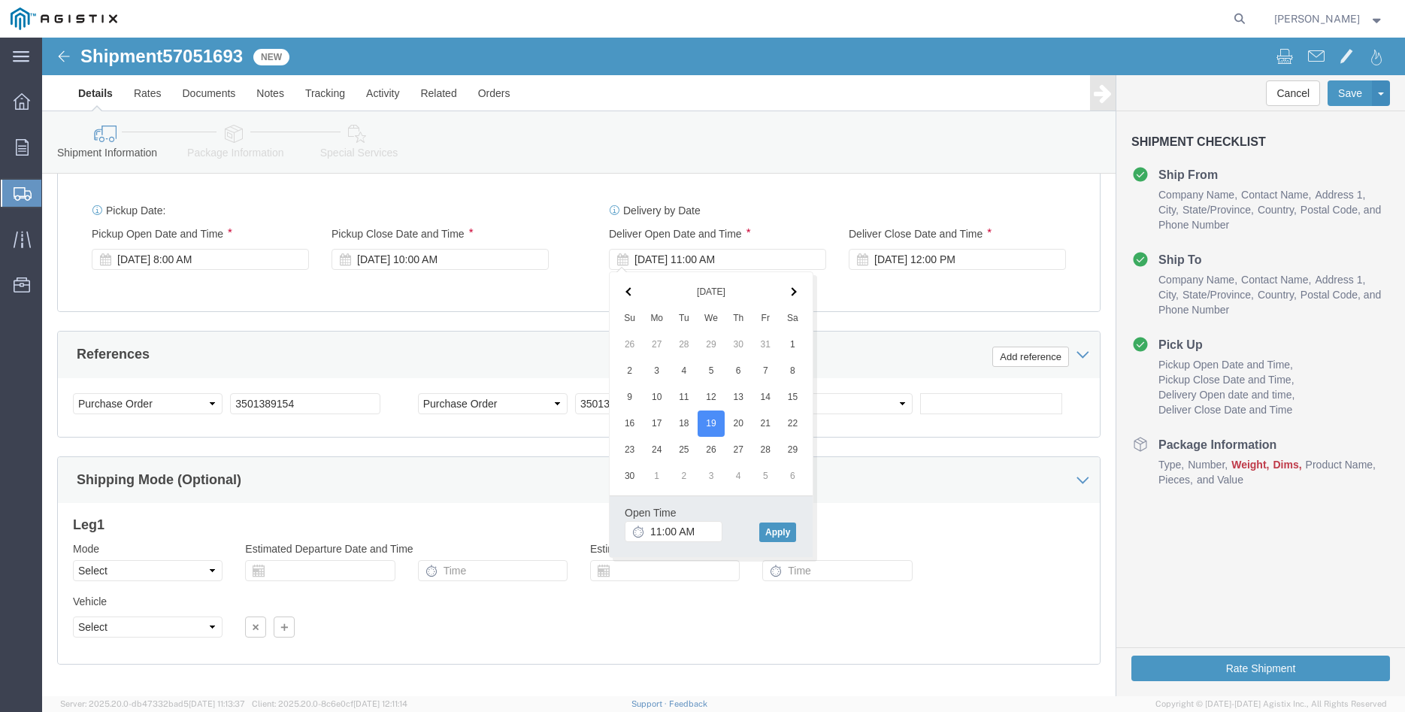
click span
click button "Apply"
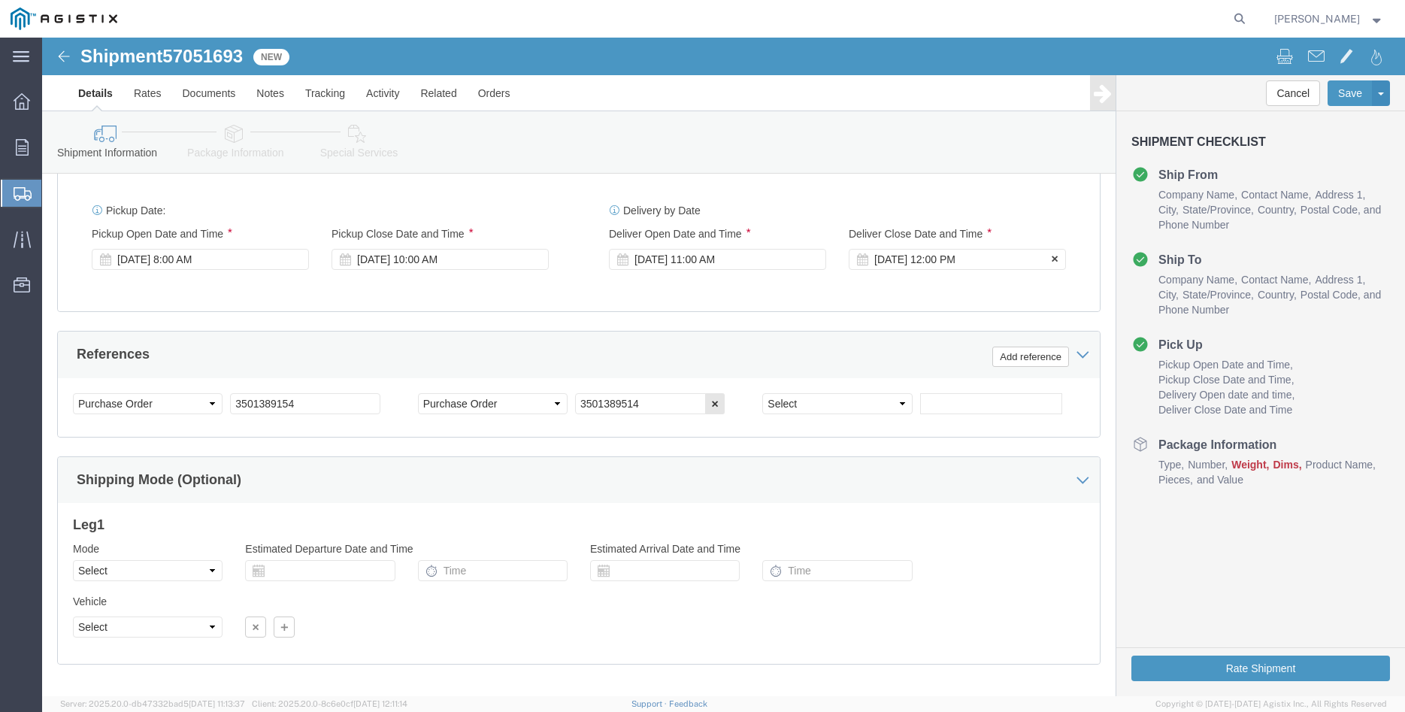
click div "[DATE] 12:00 PM"
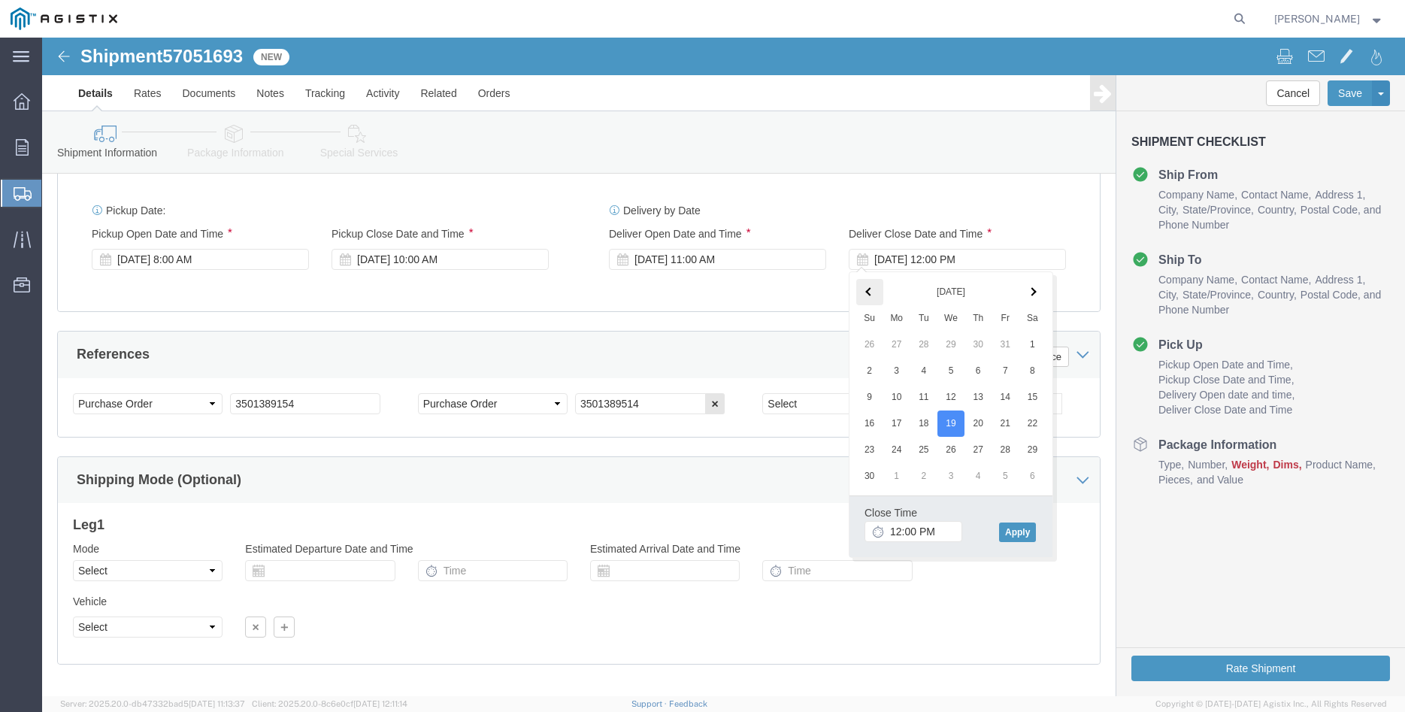
click th
click input "12:00 PM"
type input "3:00 PM"
click button "Apply"
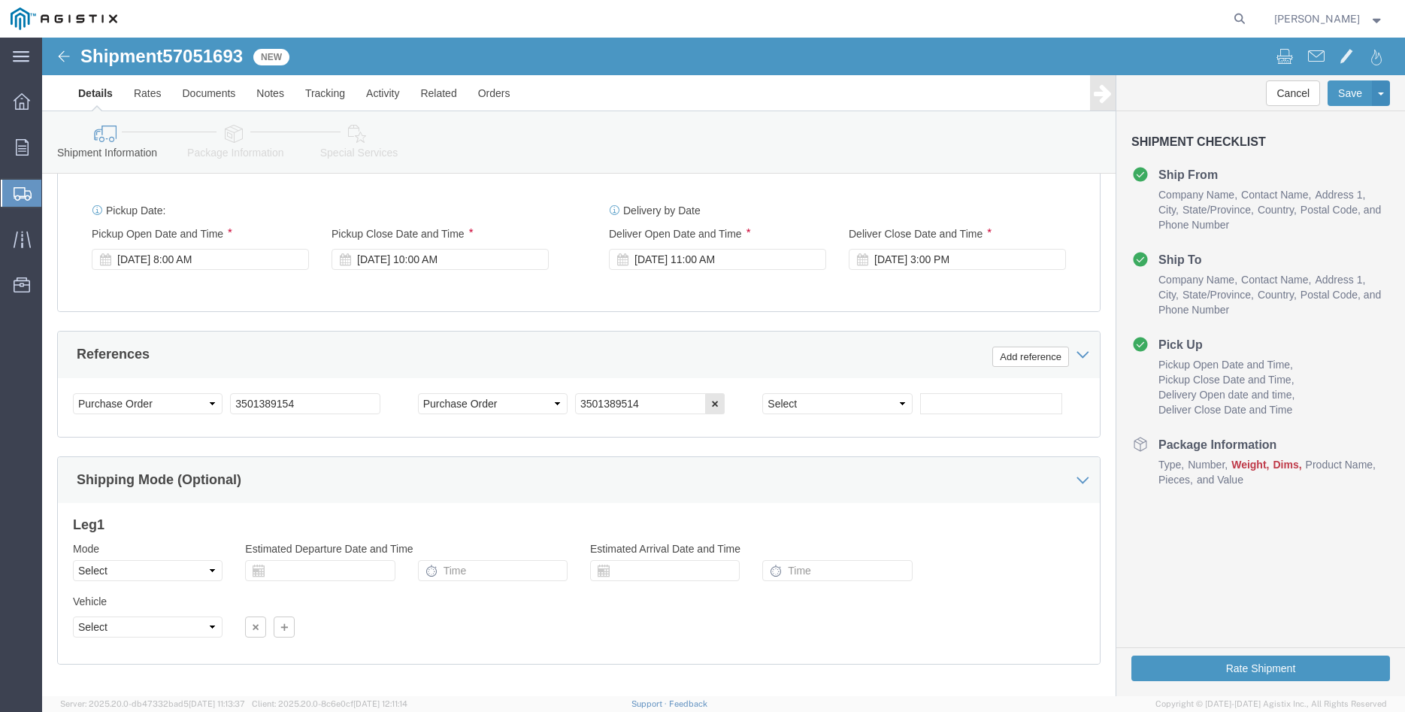
click div "Please fix the following errors Customer Information Account Select [PERSON_NAM…"
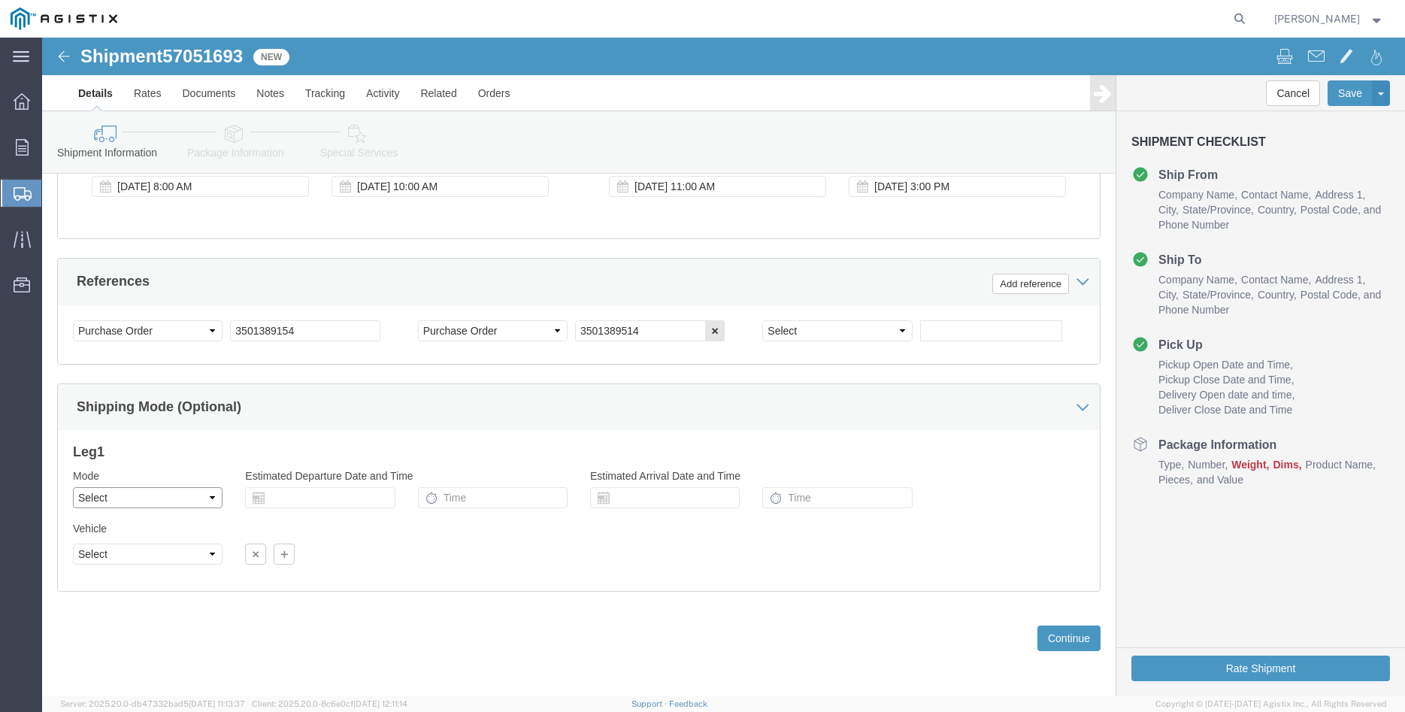
click select "Select Air Less than Truckload Multi-Leg Ocean Freight Rail Small Parcel Truckl…"
select select "TL"
click option "Truckload"
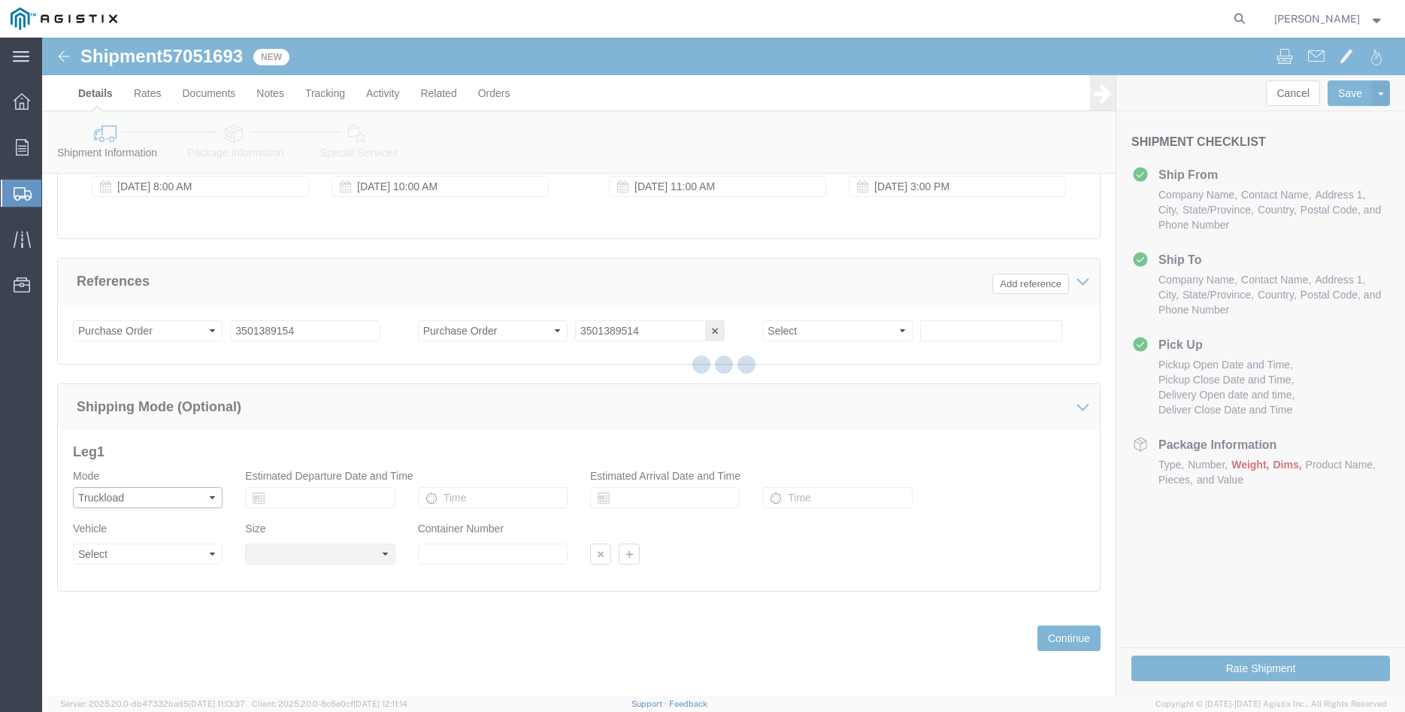
select select
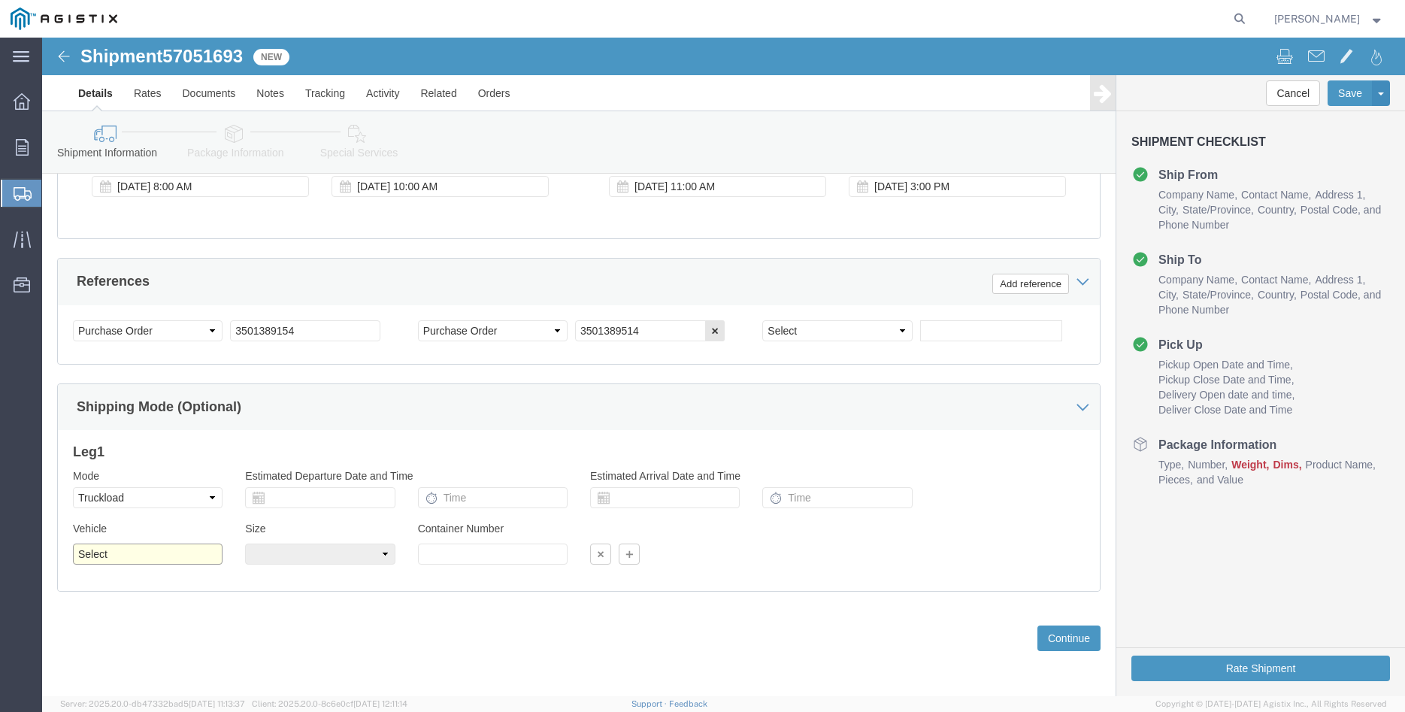
click select "Select 1-Ton (PSS) 10 Wheel 10 Yard Dump Truck 20 Yard Dump Truck Bobtail Botto…"
select select "FLBD"
click option "Flat Bed"
click select "Select 35 Feet 20 Feet 28 Feet 53 Feet 40 Feet 48 Feet"
select select "28FT"
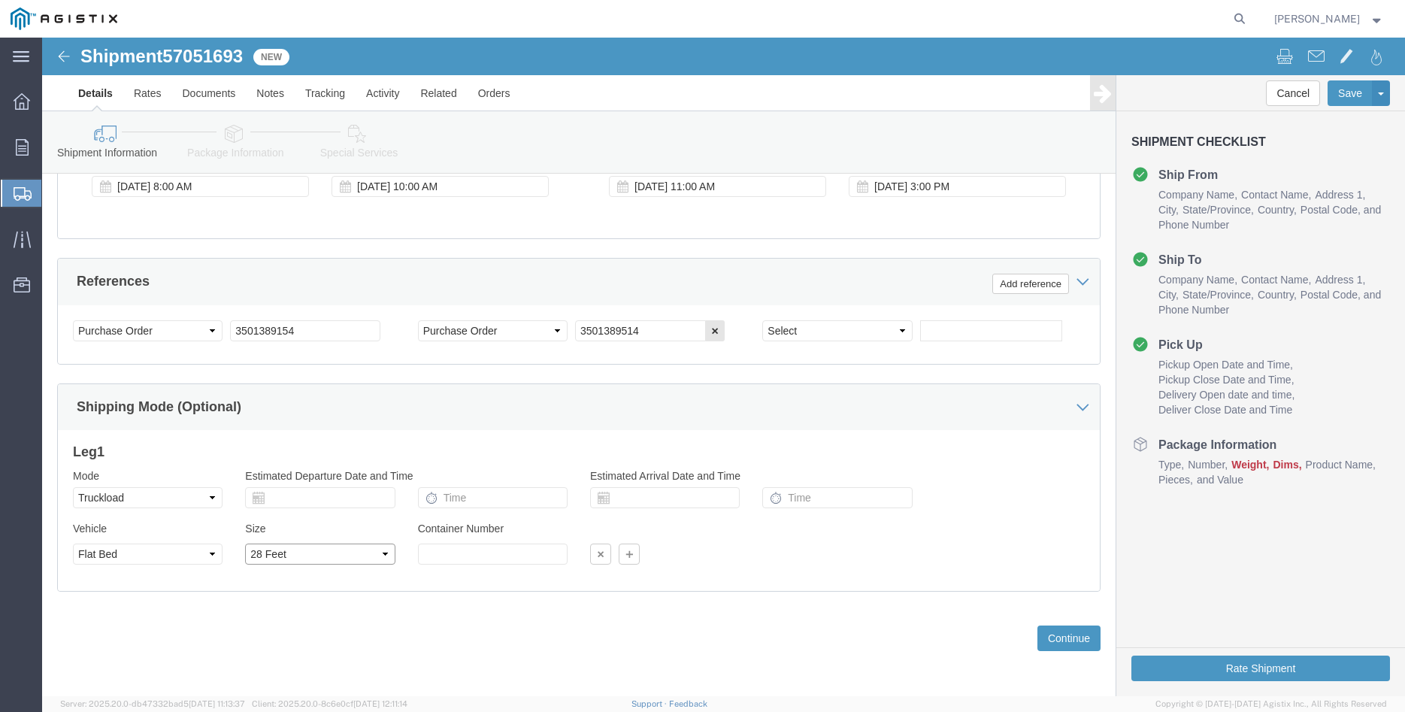
click option "28 Feet"
click div "Previous Continue"
click button "Continue"
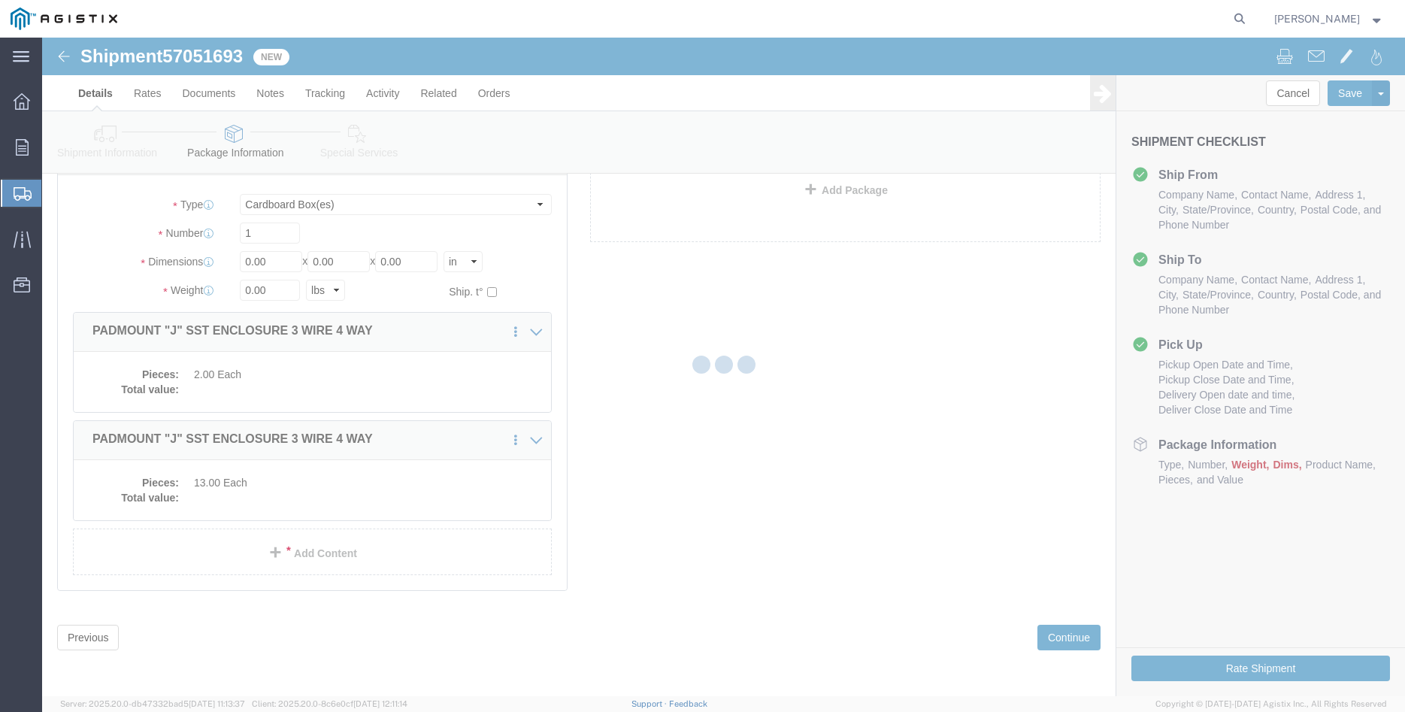
scroll to position [9, 0]
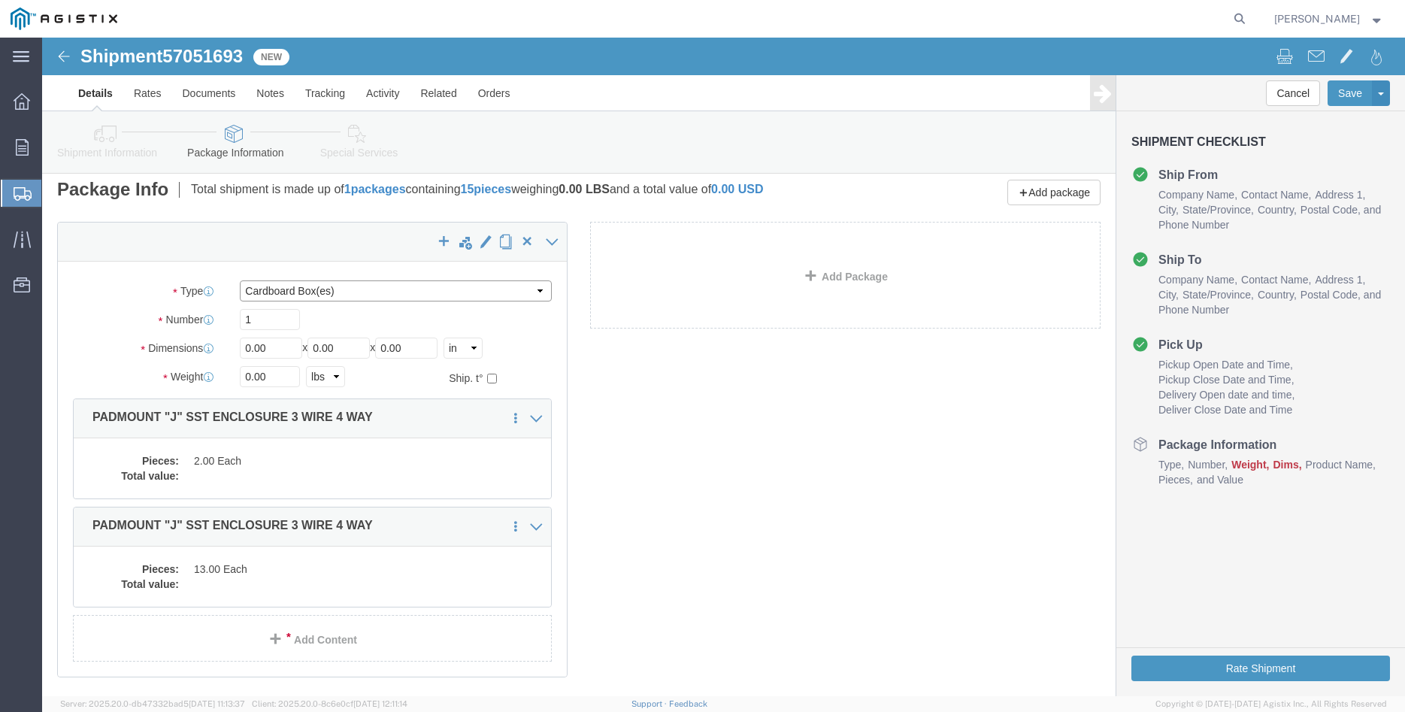
click select "Select Bulk Bundle(s) Cardboard Box(es) Carton(s) Crate(s) Drum(s) (Fiberboard)…"
select select "PONS"
click option "Pallet(s) Oversized (Not Stackable)"
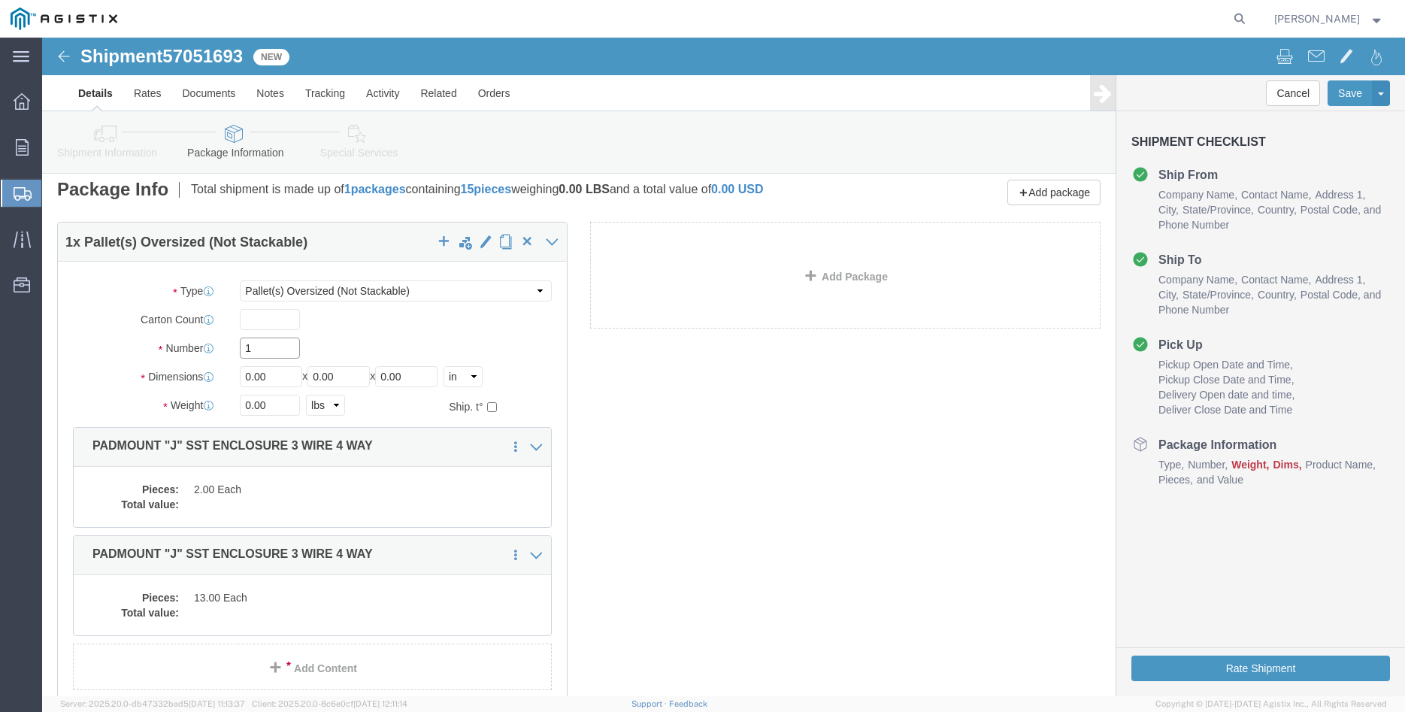
click input "1"
type input "15"
type input "28"
type input "62"
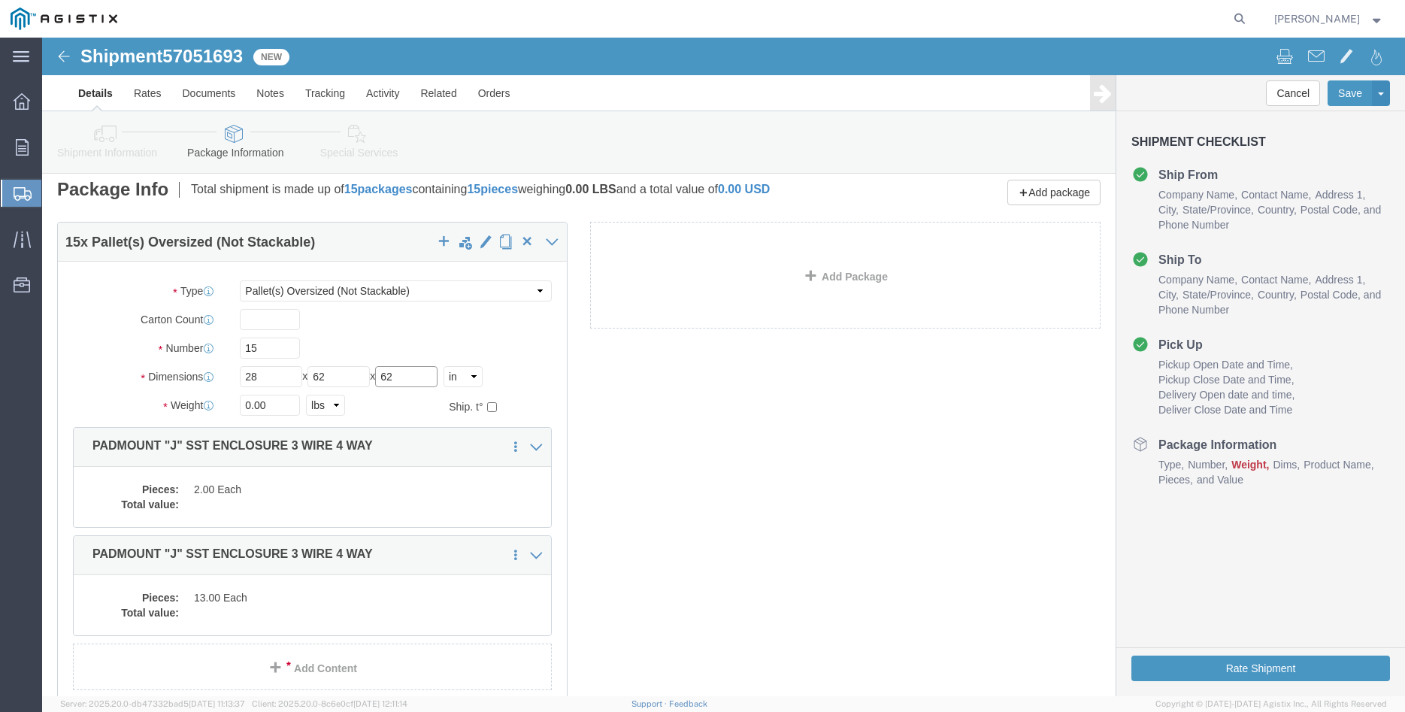
type input "62"
type input "10700"
click dd "2.00 Each"
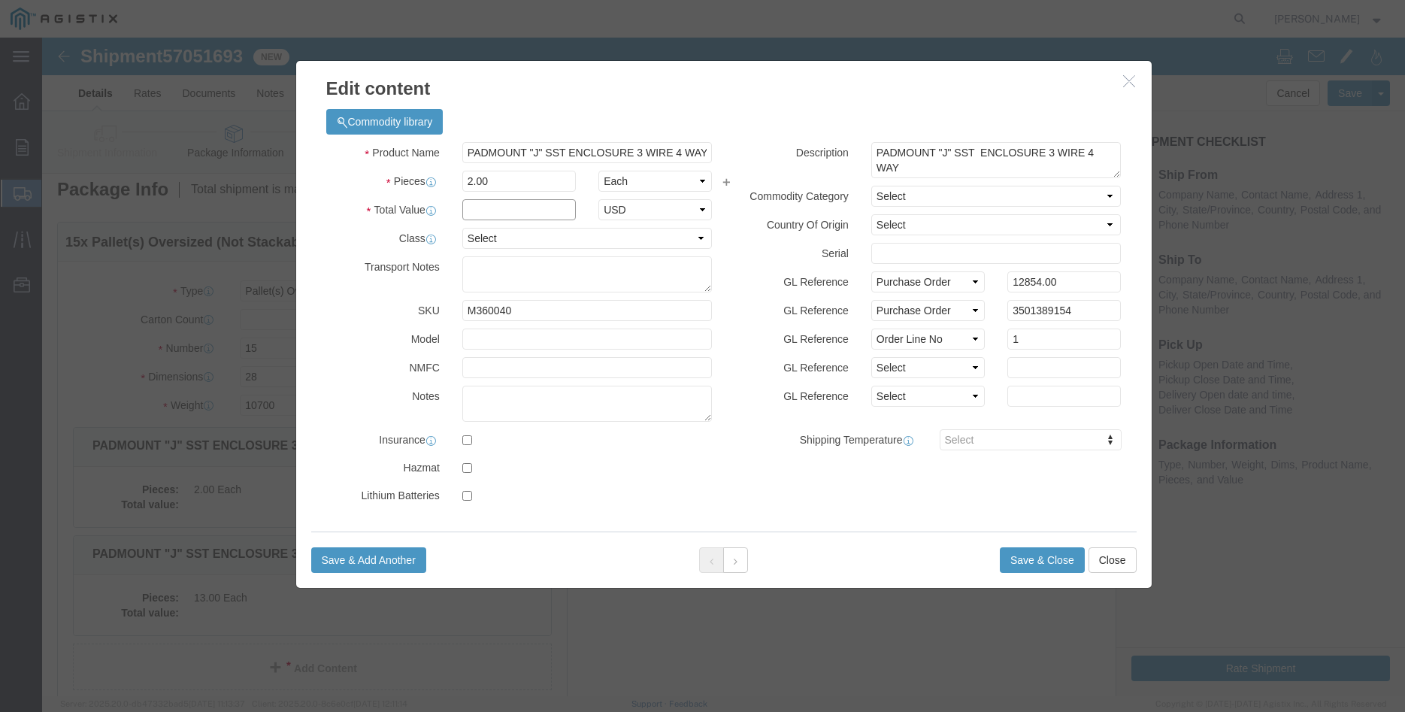
click input "text"
type input "12854.00"
click select "Select 50 55 60 65 70 85 92.5 100 125 175 250 300 400"
select select "100"
click option "100"
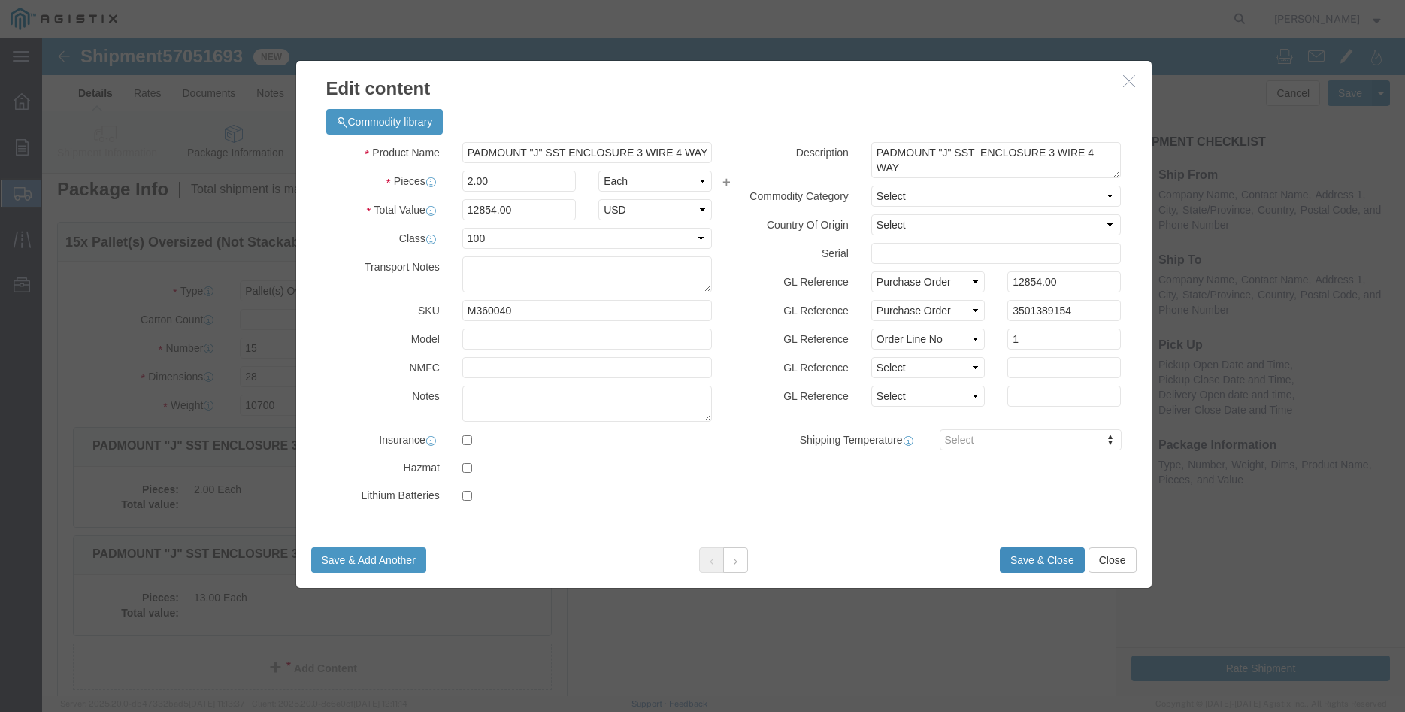
click button "Save & Close"
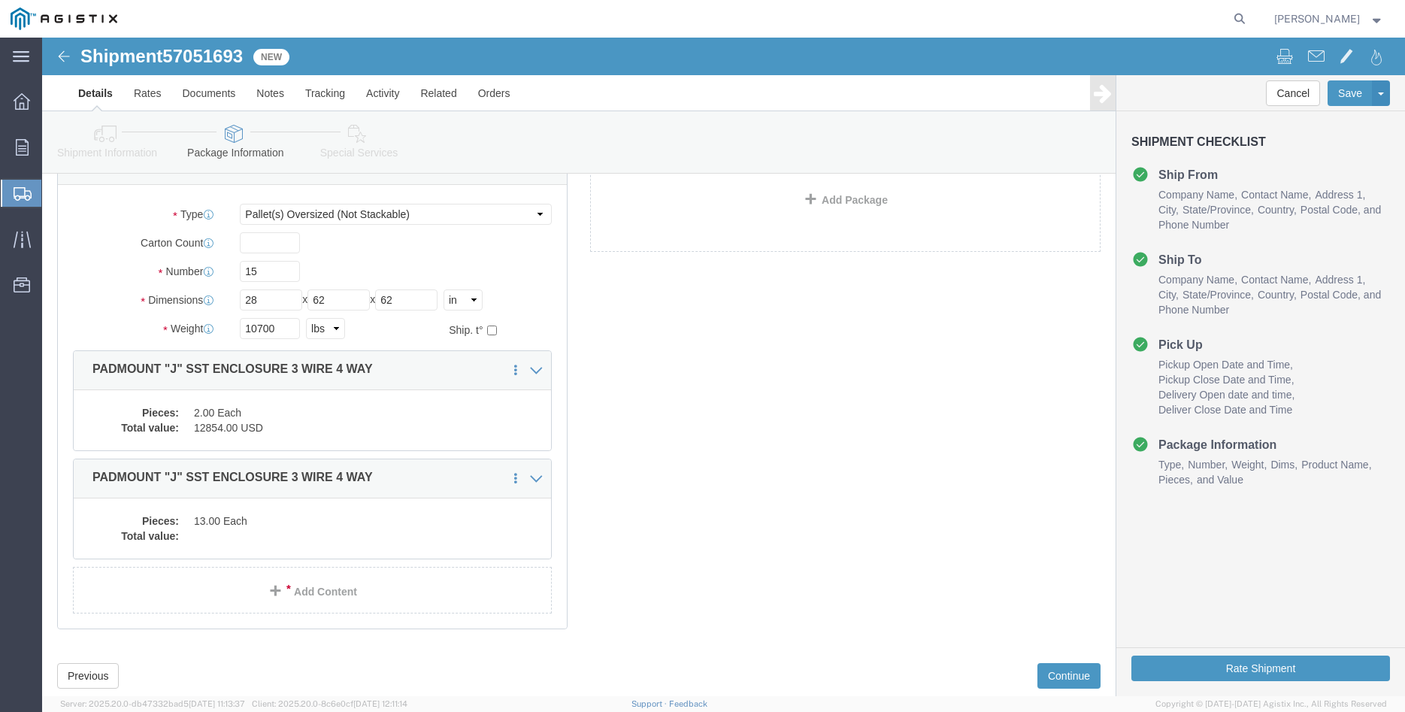
scroll to position [135, 0]
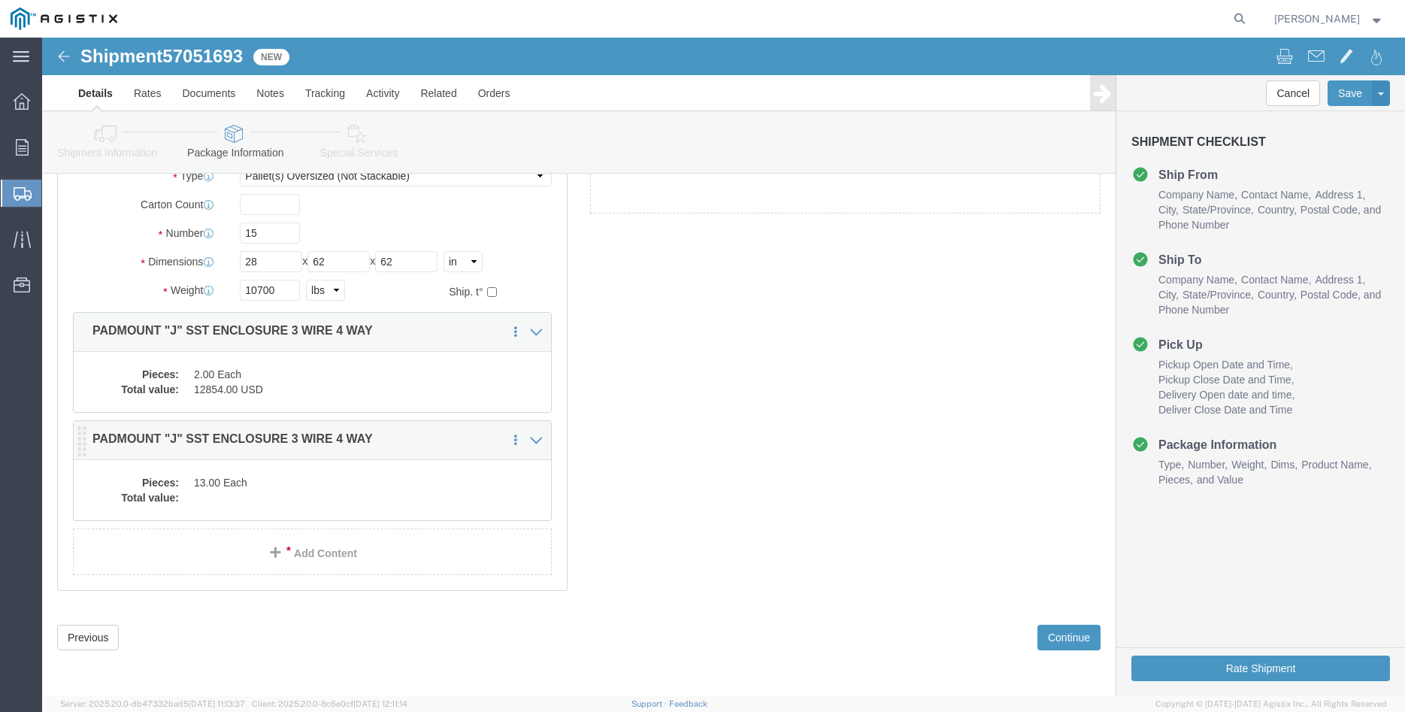
click div "15 x Pallet(s) Oversized (Not Stackable) Package Type Select Bulk Bundle(s) Car…"
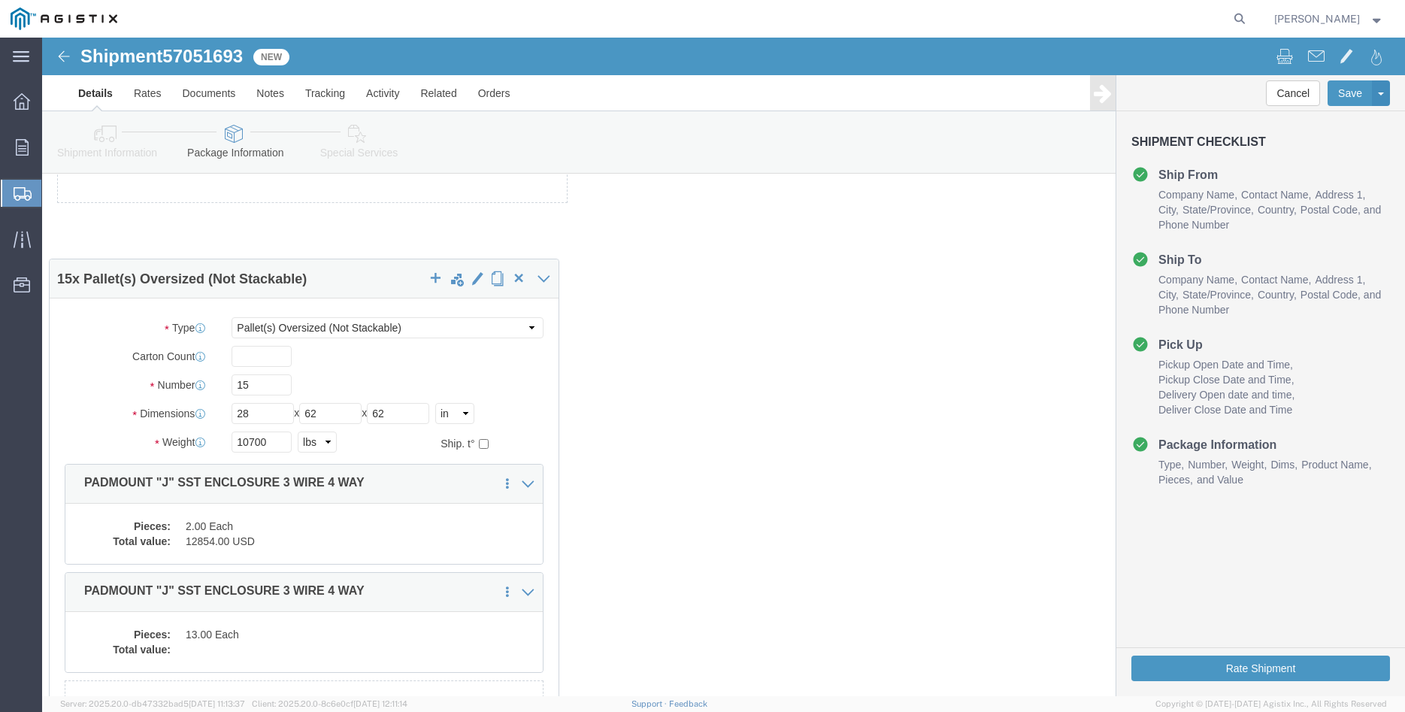
drag, startPoint x: 580, startPoint y: 173, endPoint x: 35, endPoint y: 332, distance: 567.0
click div "15 x Pallet(s) Oversized (Not Stackable) Package Type Select Bulk Bundle(s) Car…"
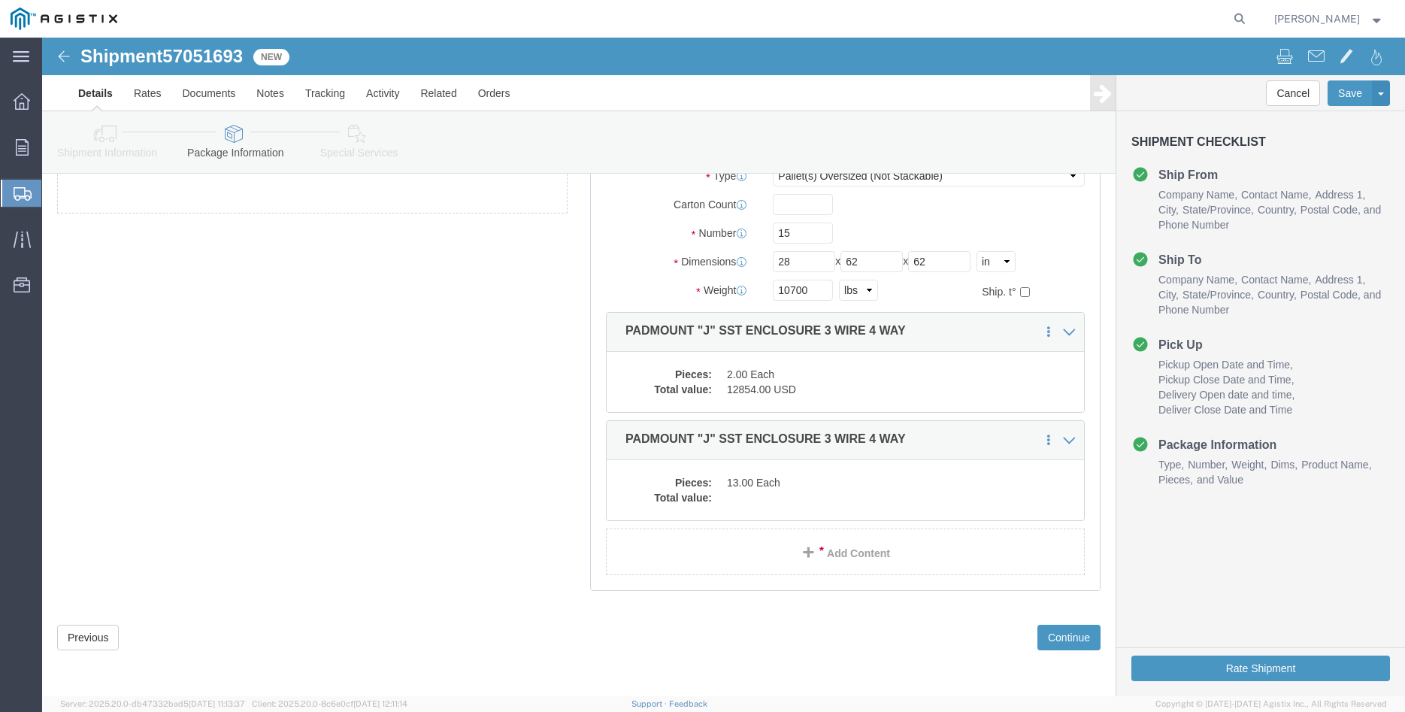
scroll to position [0, 0]
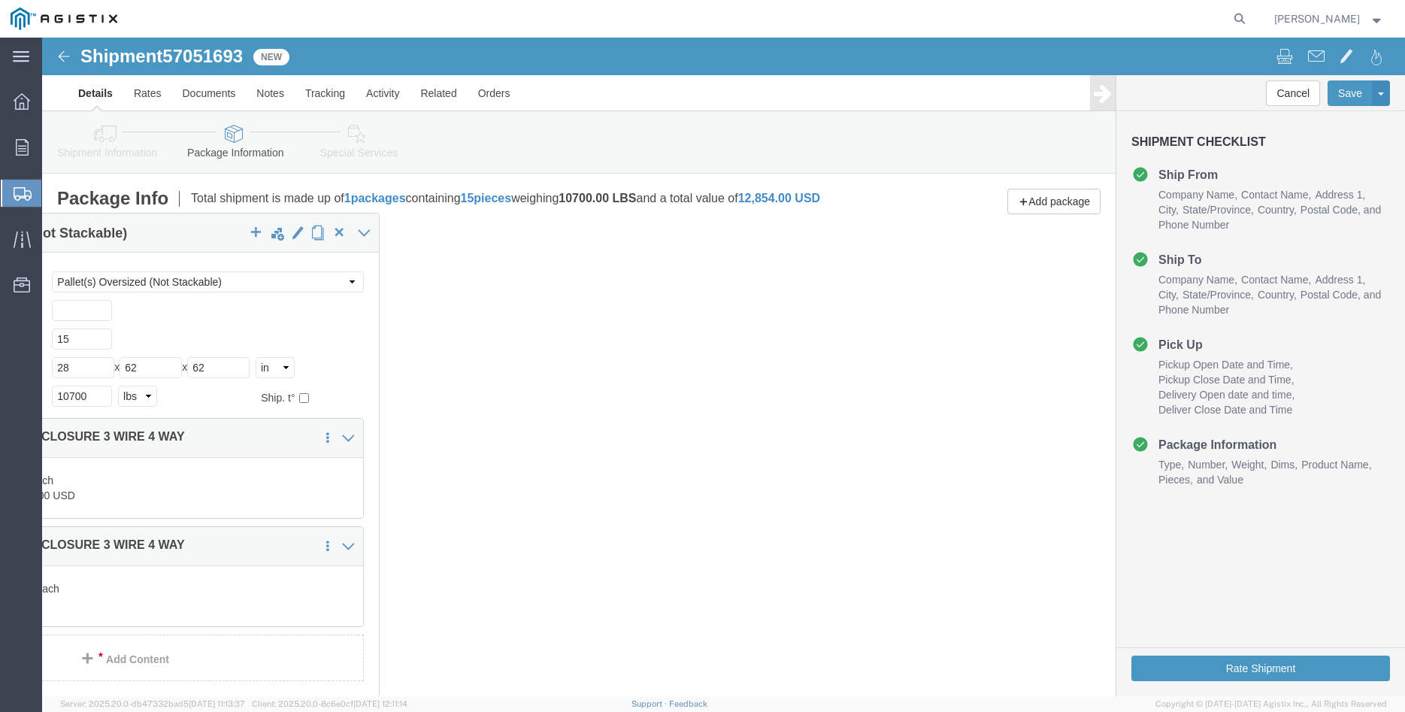
drag, startPoint x: 670, startPoint y: 216, endPoint x: -50, endPoint y: 198, distance: 721.0
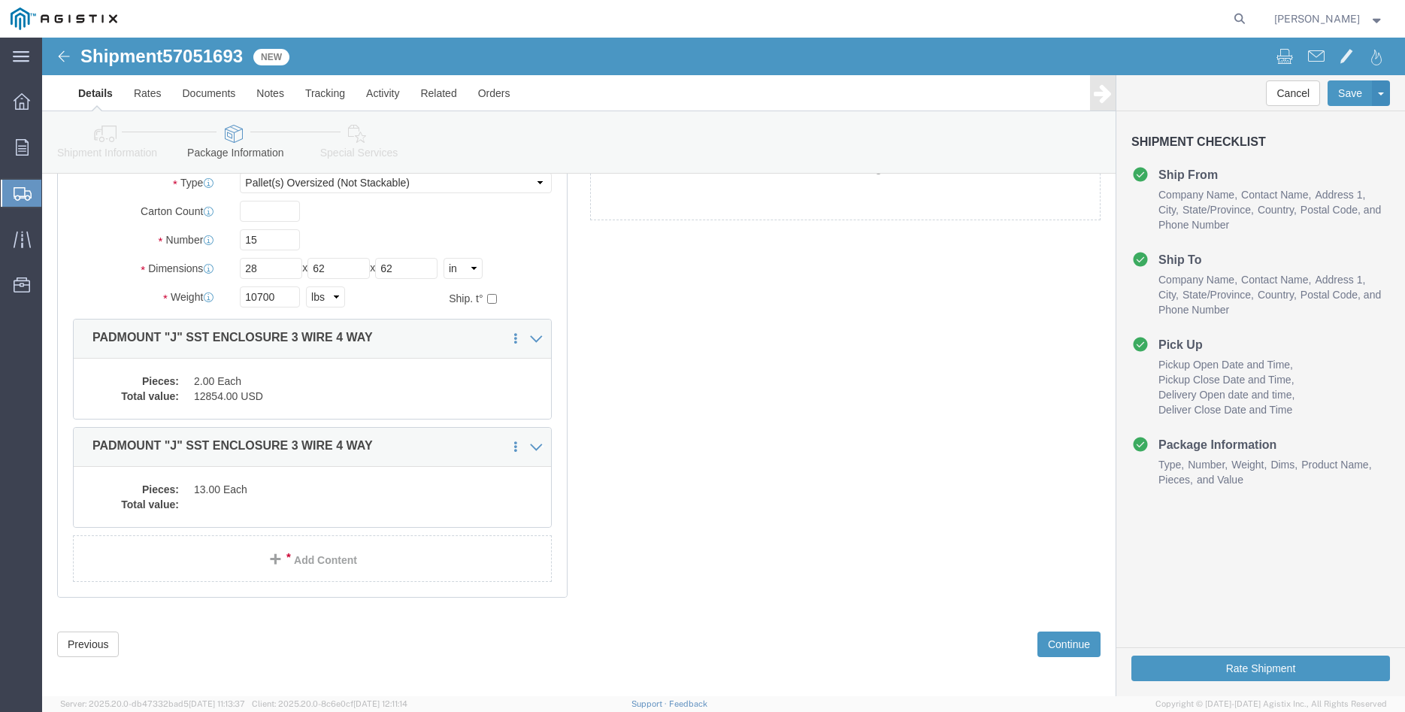
scroll to position [135, 0]
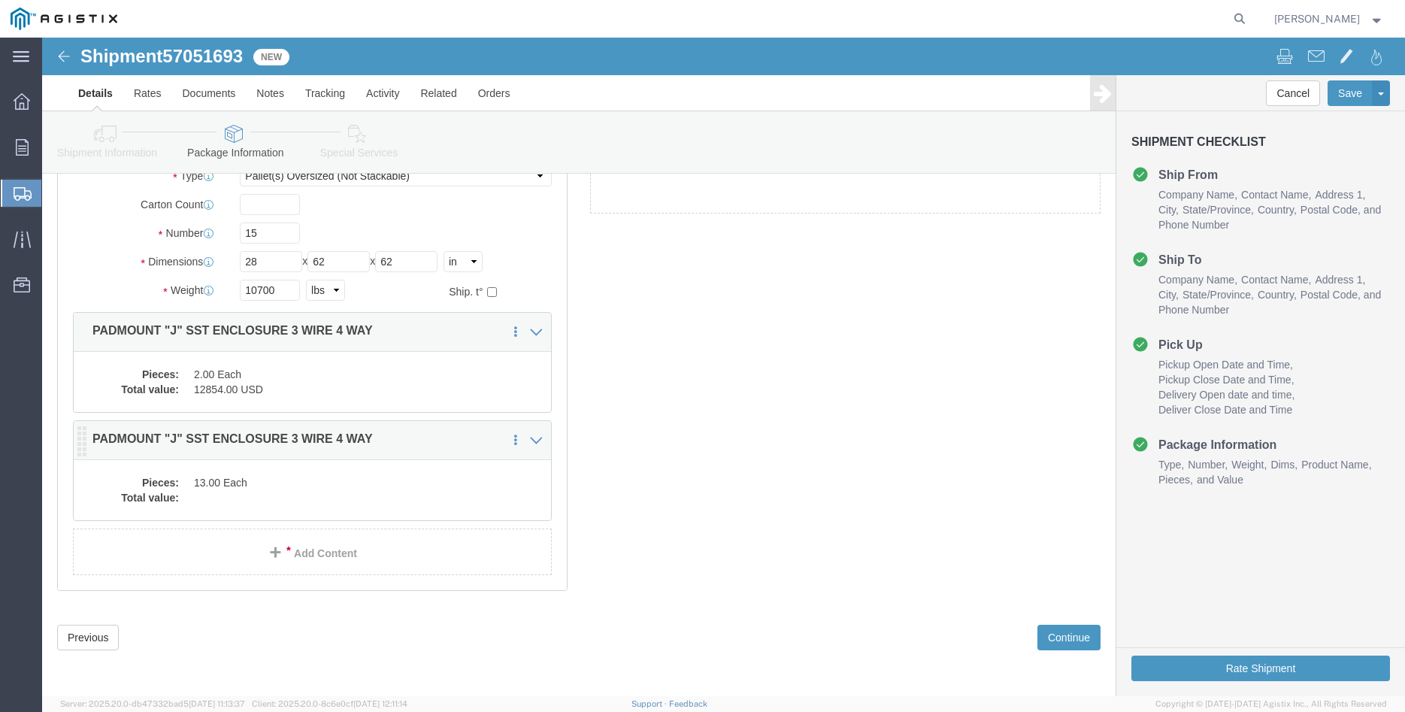
click dd "13.00 Each"
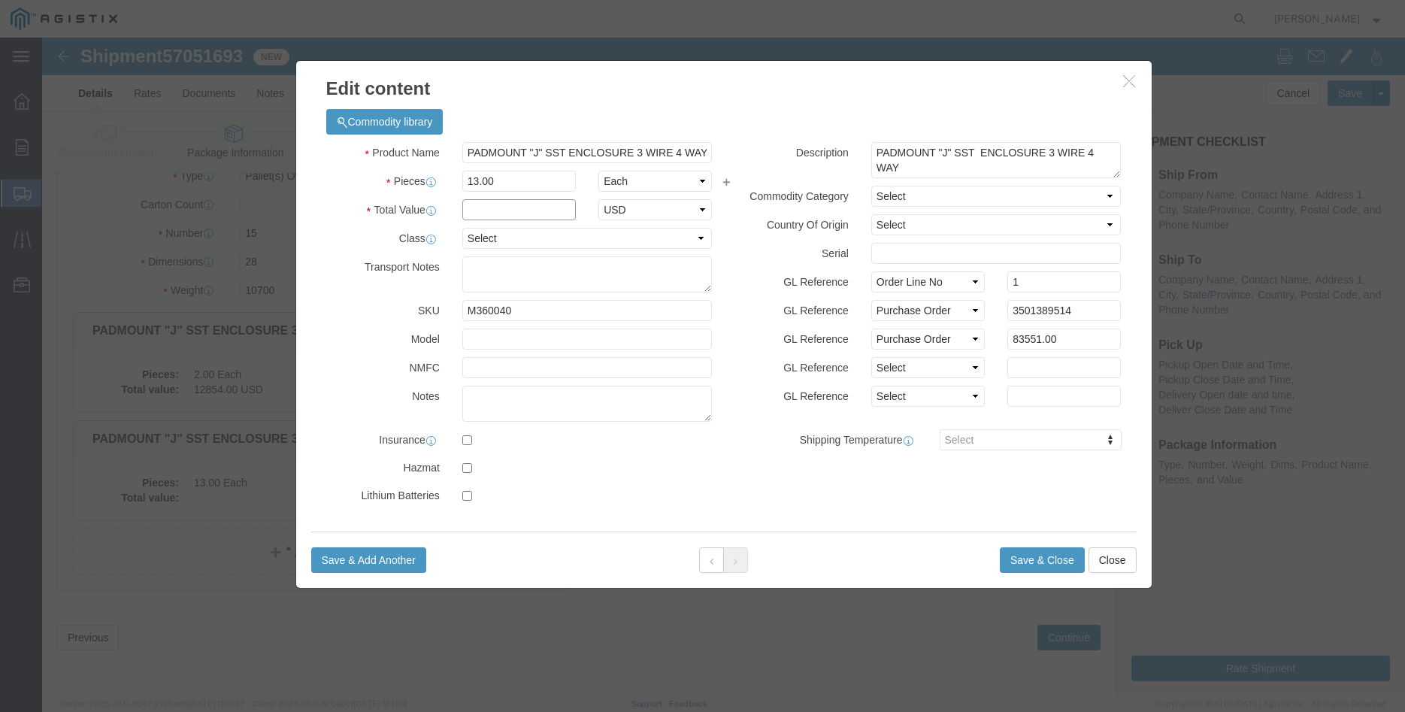
click input "text"
type input "83551.00"
click select "Select 50 55 60 65 70 85 92.5 100 125 175 250 300 400"
select select "100"
click option "100"
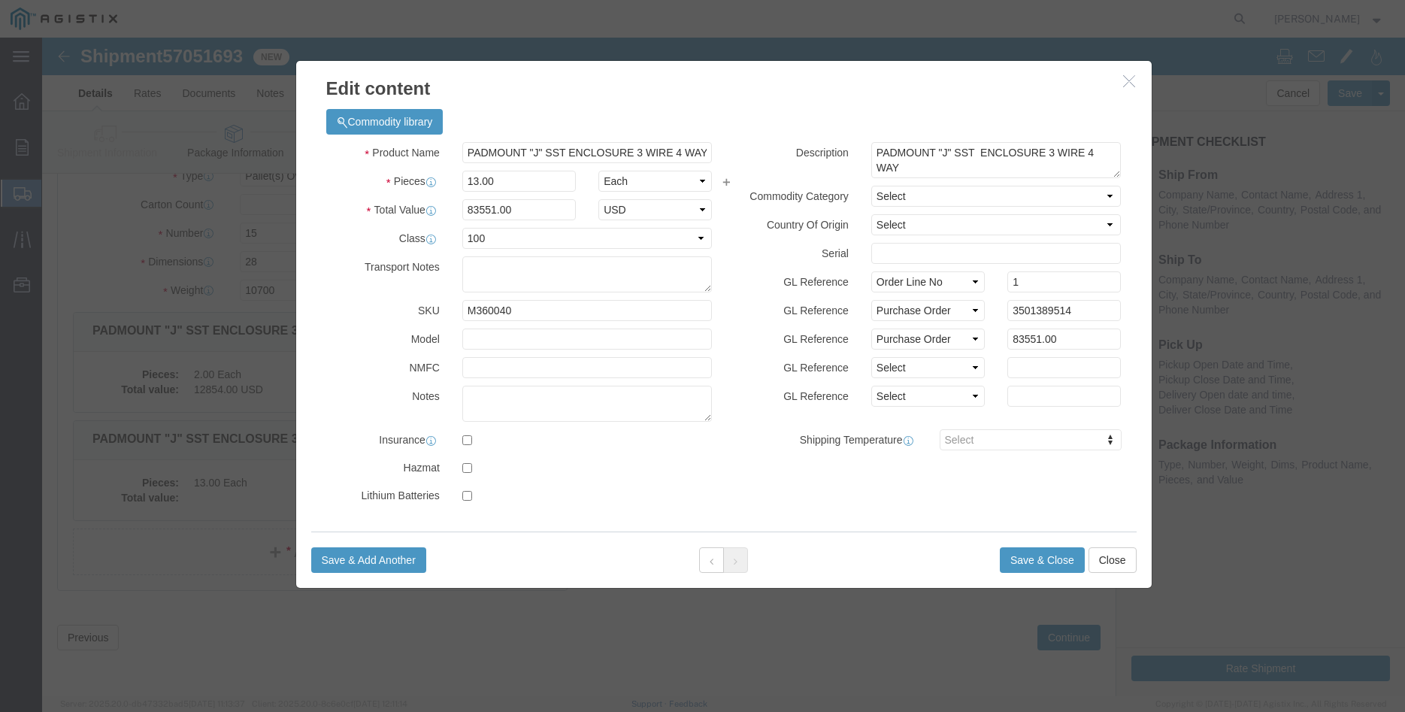
click div "GL Reference Select Account Type Activity ID Airline Appointment Number ASN Bat…"
click button "Save & Close"
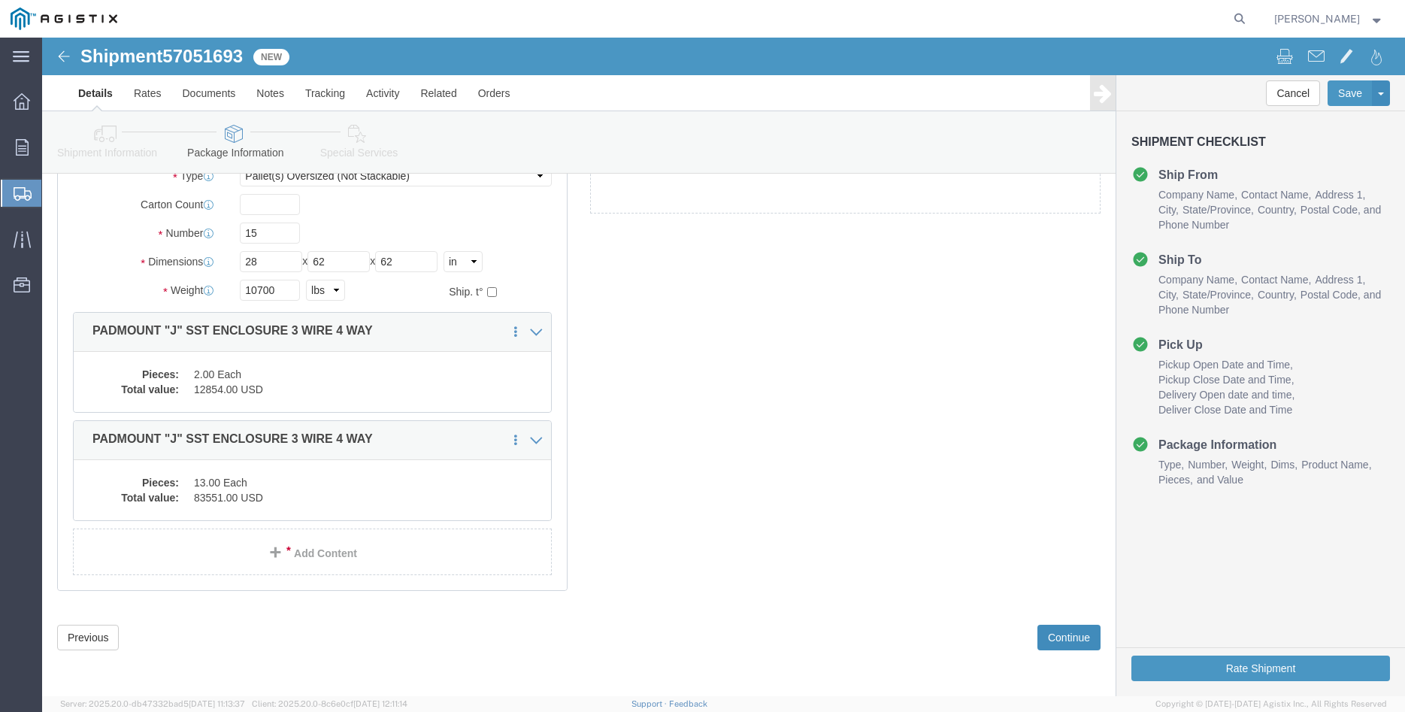
click button "Continue"
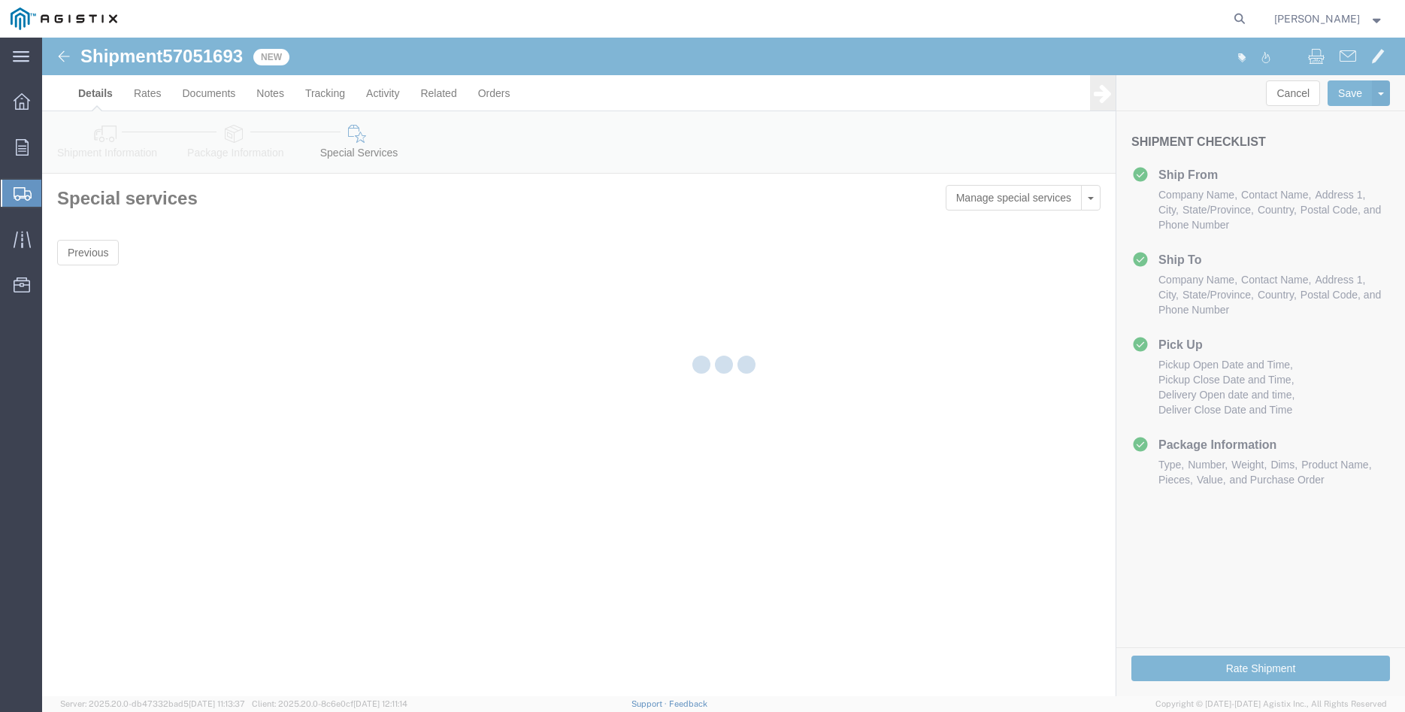
scroll to position [0, 0]
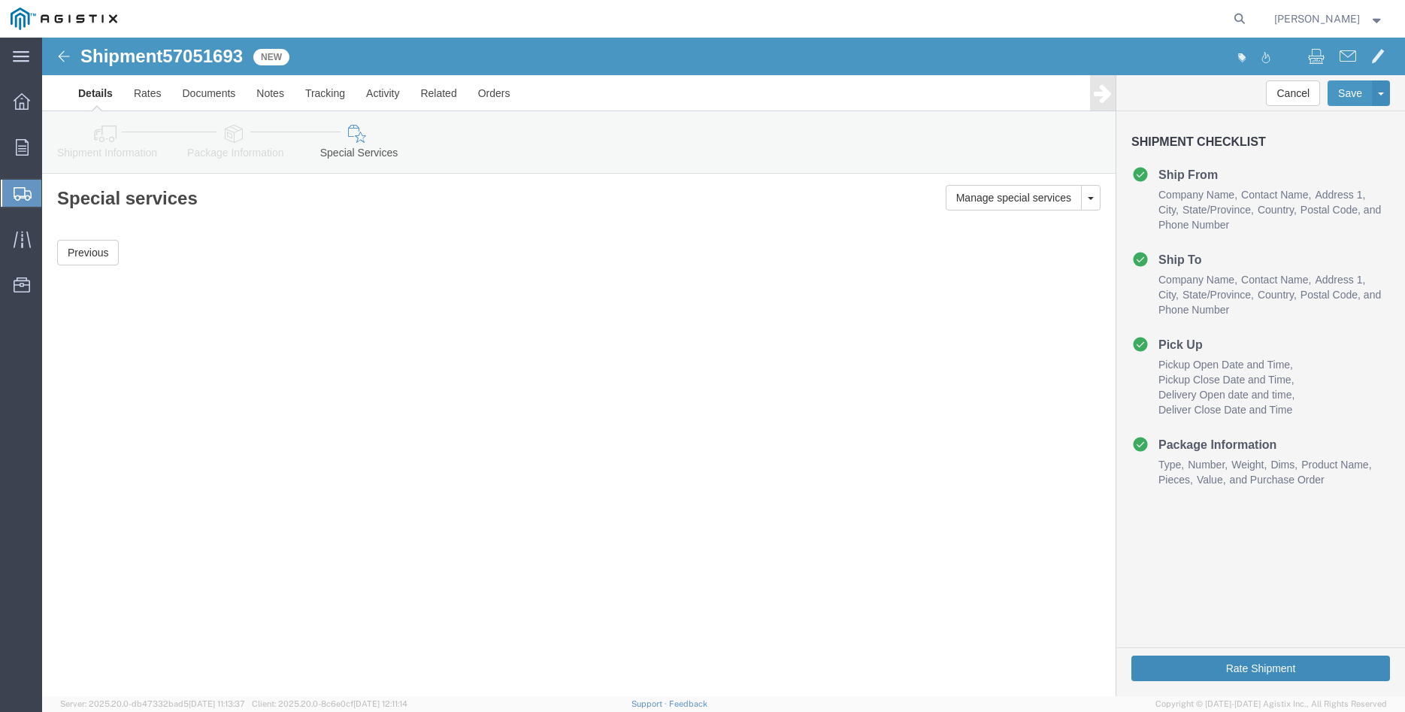
click button "Rate Shipment"
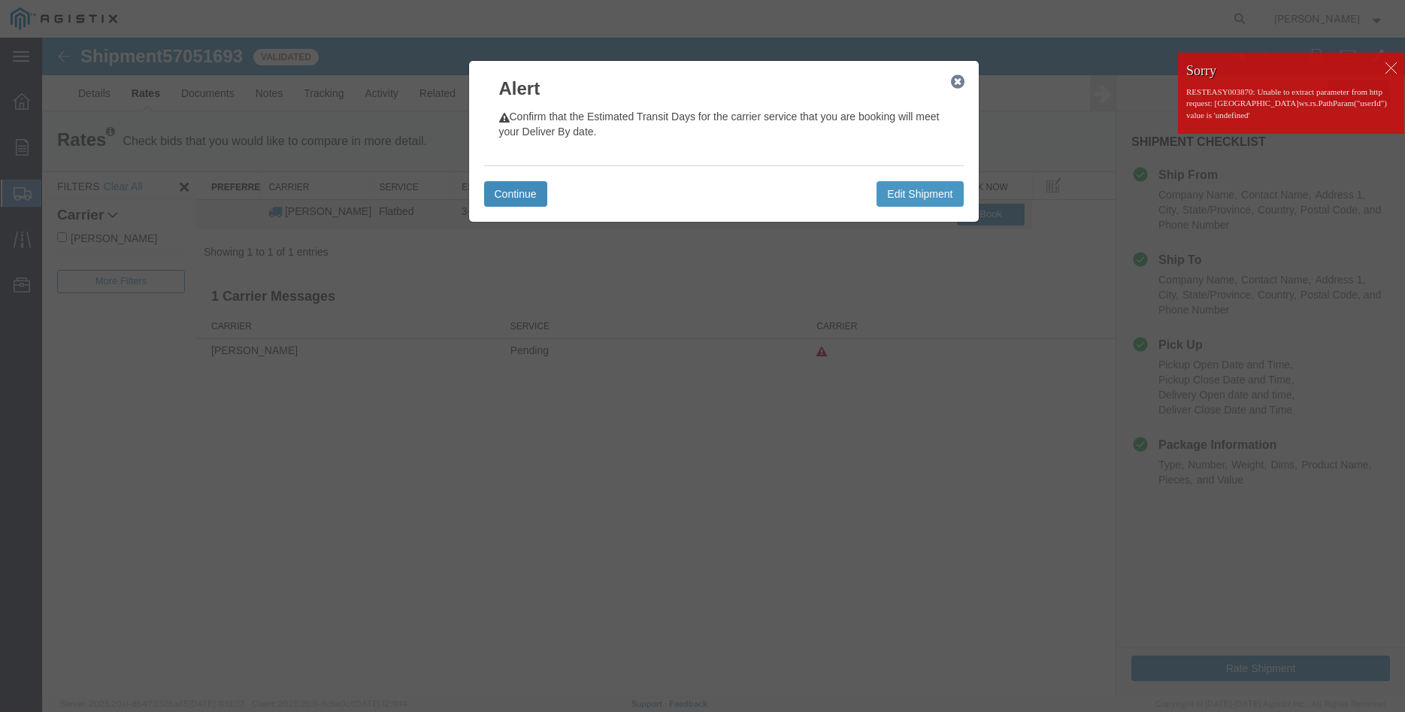
click at [523, 189] on button "Continue" at bounding box center [515, 194] width 63 height 26
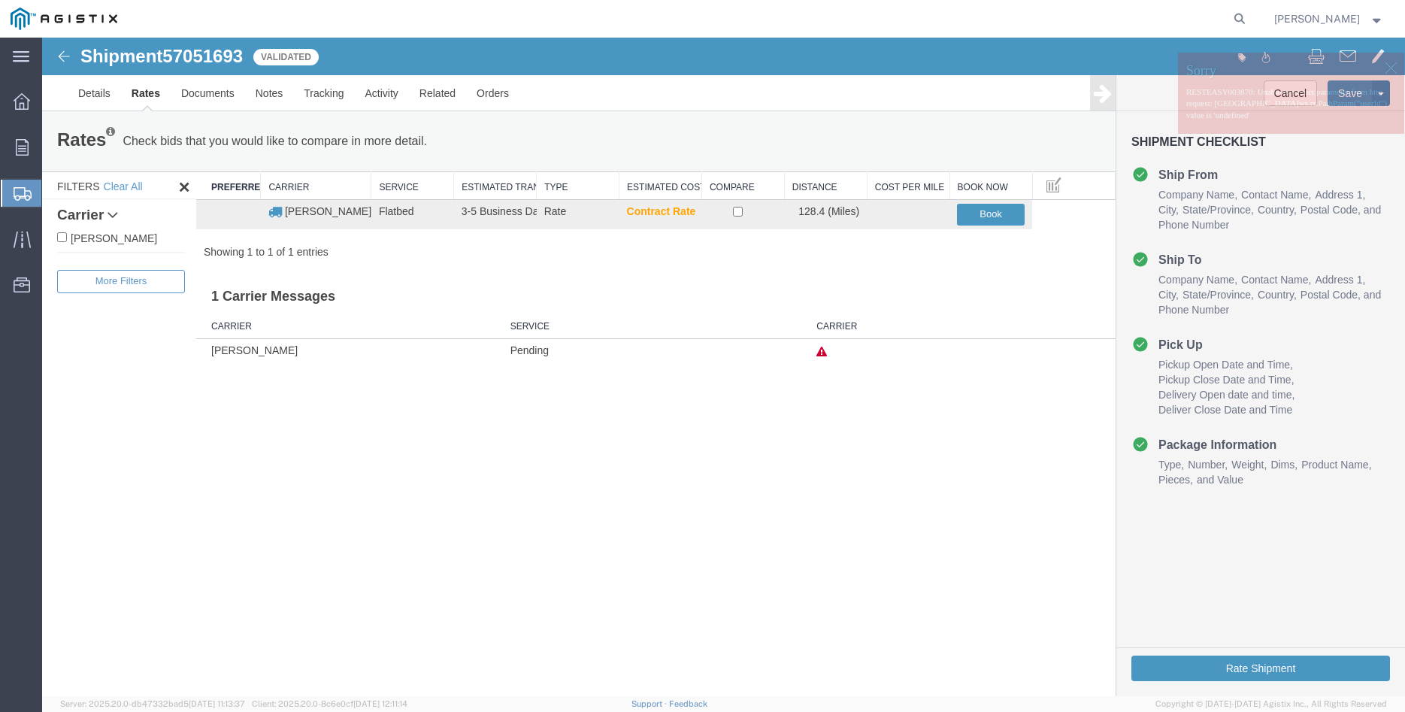
click at [89, 238] on label "[PERSON_NAME]" at bounding box center [121, 237] width 128 height 17
click at [67, 238] on input "[PERSON_NAME]" at bounding box center [62, 237] width 10 height 10
checkbox input "true"
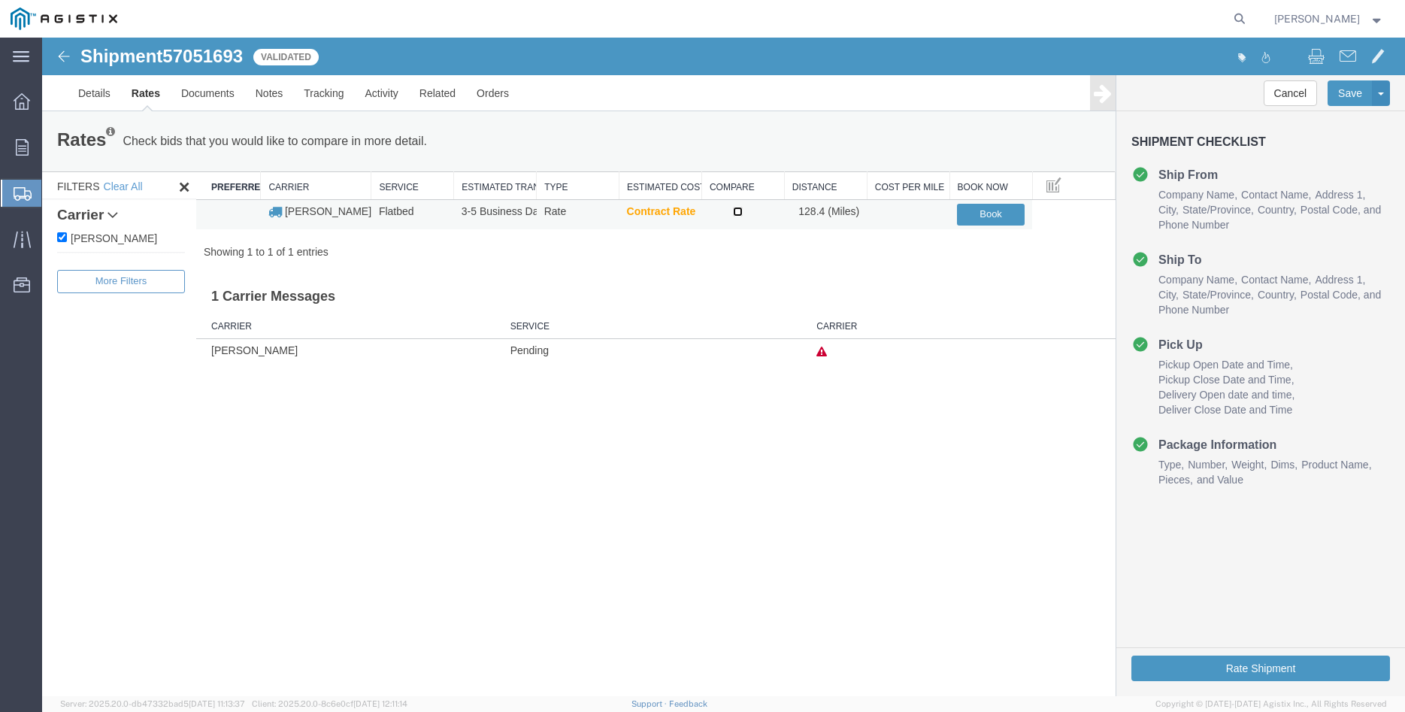
drag, startPoint x: 741, startPoint y: 208, endPoint x: 752, endPoint y: 214, distance: 12.1
click at [741, 207] on input "checkbox" at bounding box center [738, 212] width 10 height 10
checkbox input "true"
click at [988, 215] on button "Book" at bounding box center [991, 215] width 68 height 22
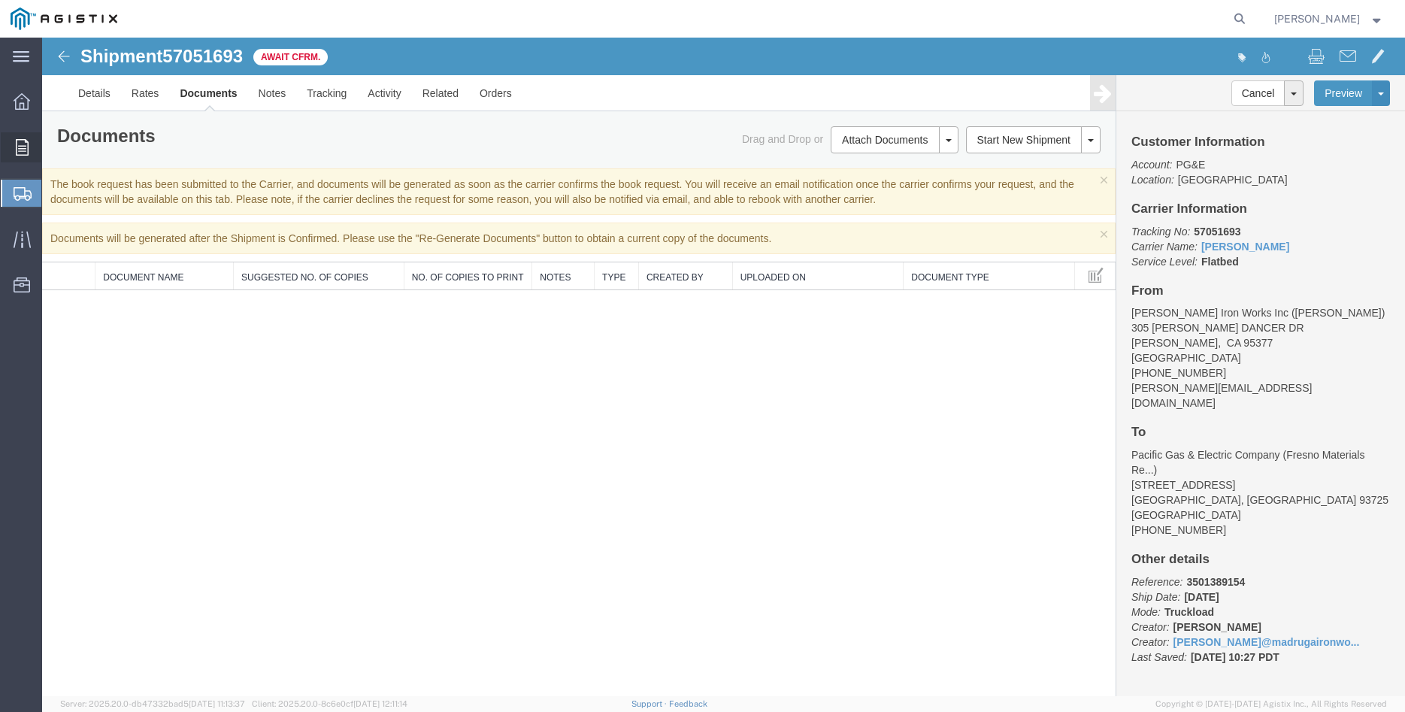
click at [27, 148] on icon at bounding box center [22, 147] width 13 height 17
